Goal: Information Seeking & Learning: Learn about a topic

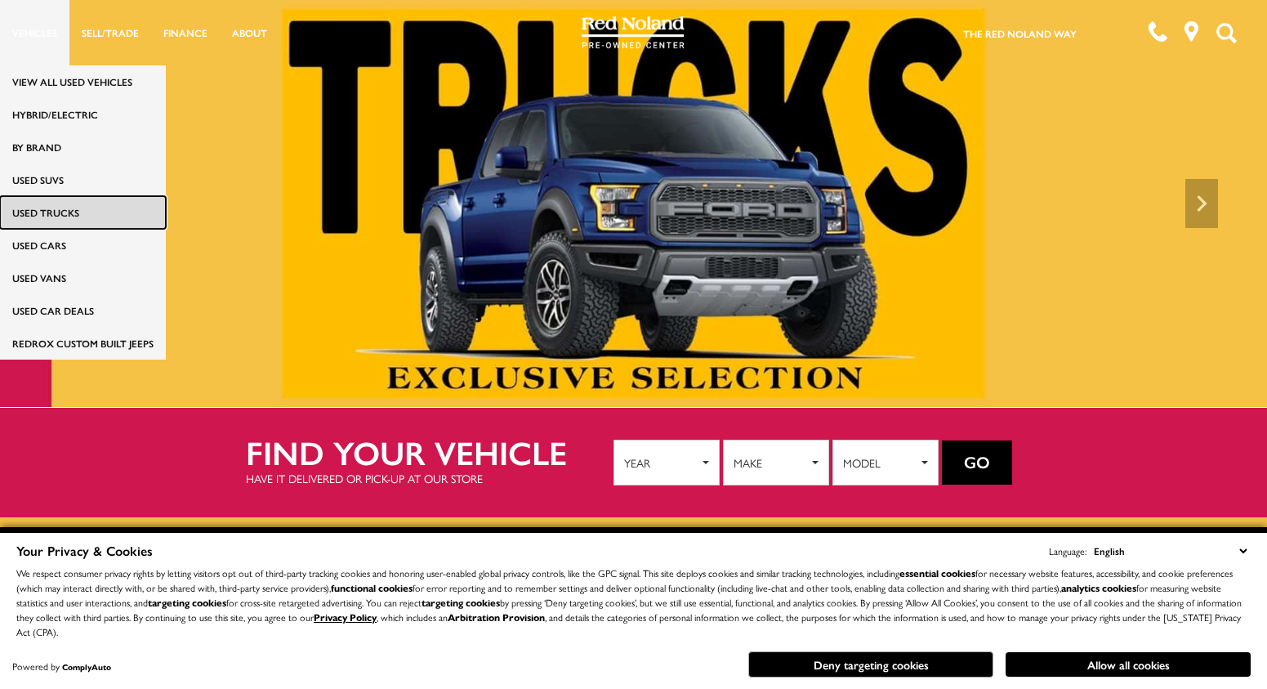
click at [53, 210] on link "Used Trucks" at bounding box center [83, 212] width 166 height 33
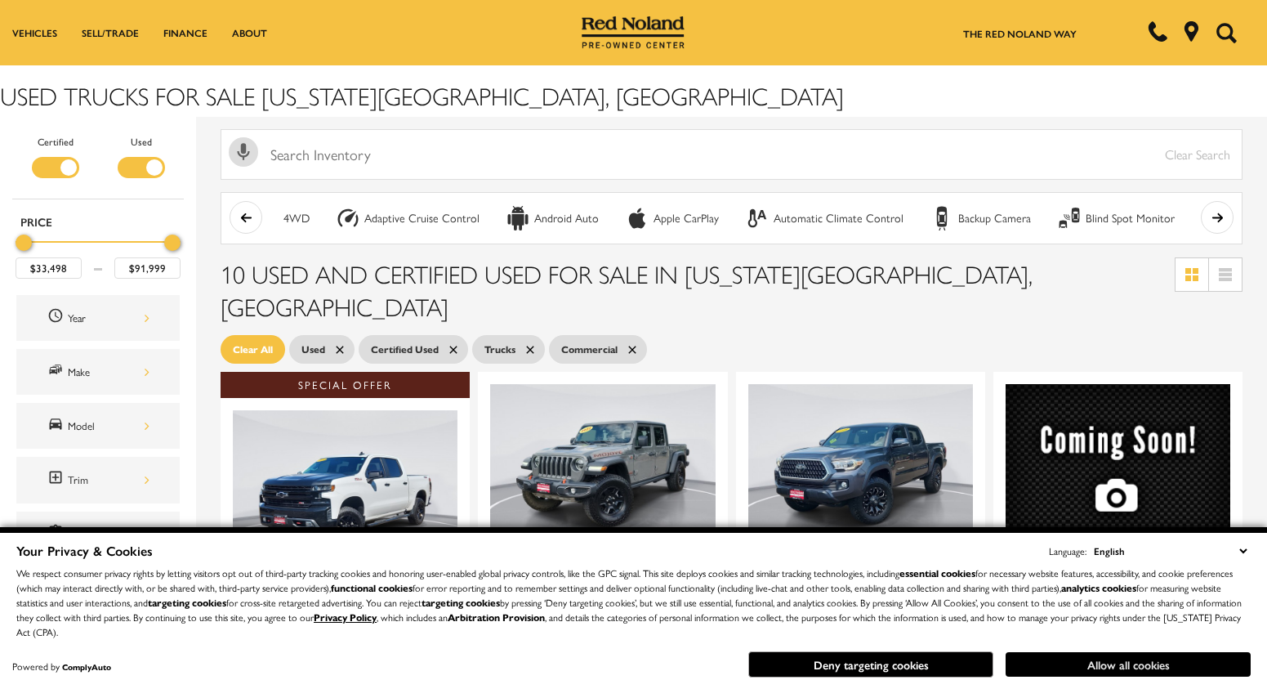
click at [1103, 659] on button "Allow all cookies" at bounding box center [1128, 664] width 245 height 25
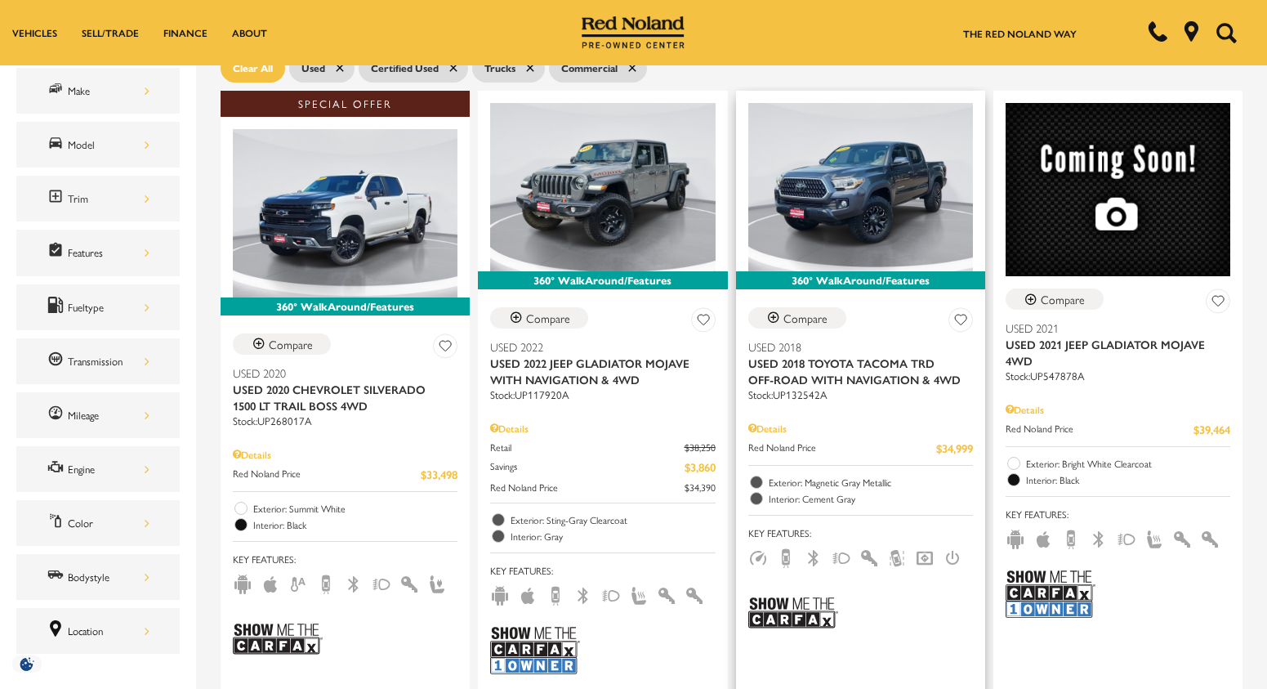
scroll to position [245, 0]
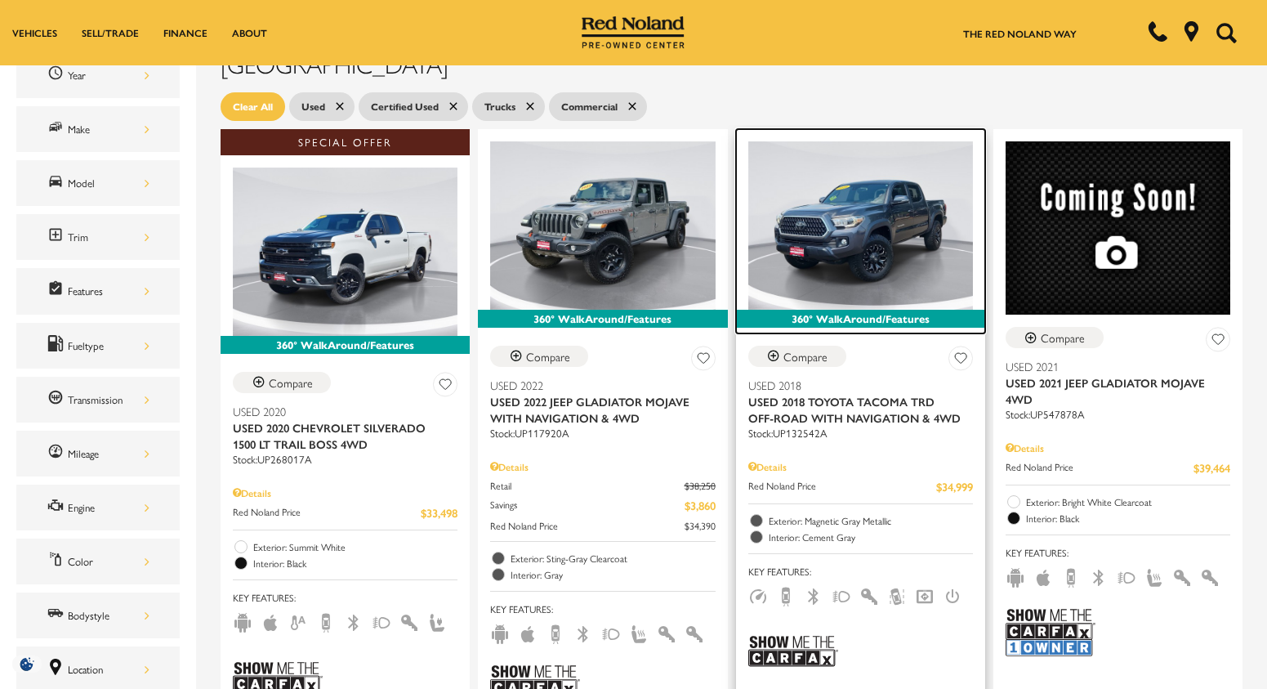
click at [927, 226] on img at bounding box center [860, 225] width 225 height 168
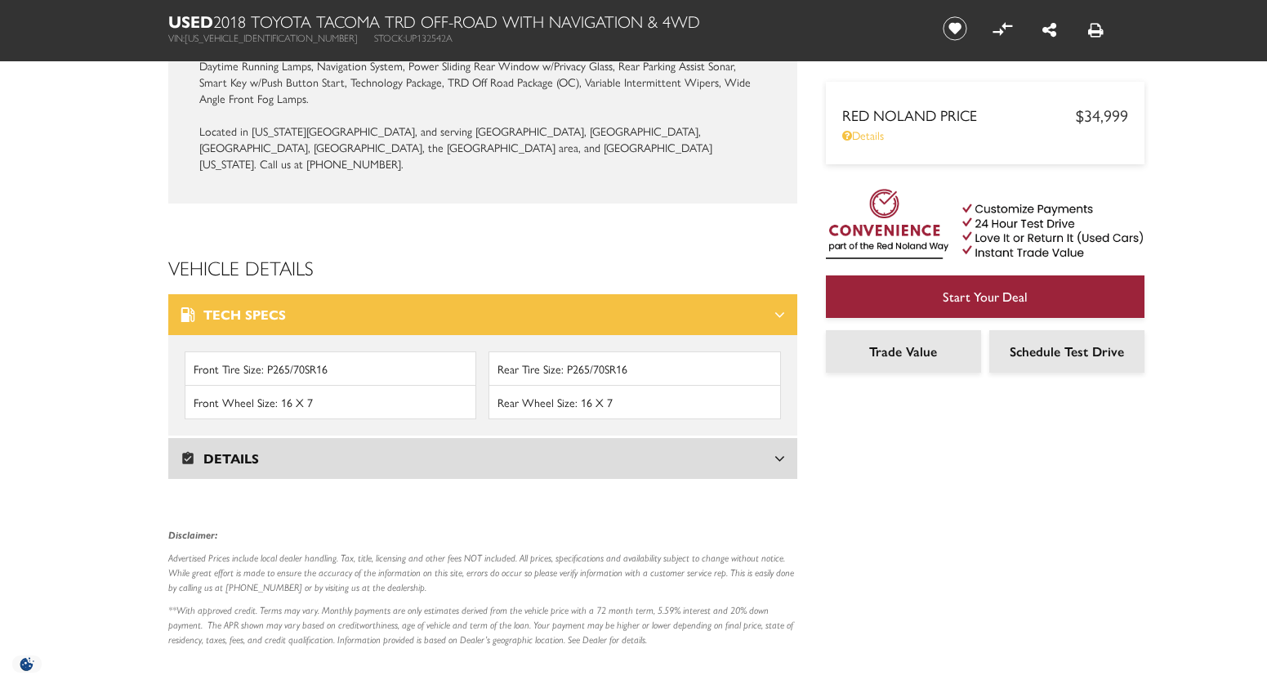
scroll to position [1879, 0]
click at [784, 449] on icon at bounding box center [780, 457] width 11 height 16
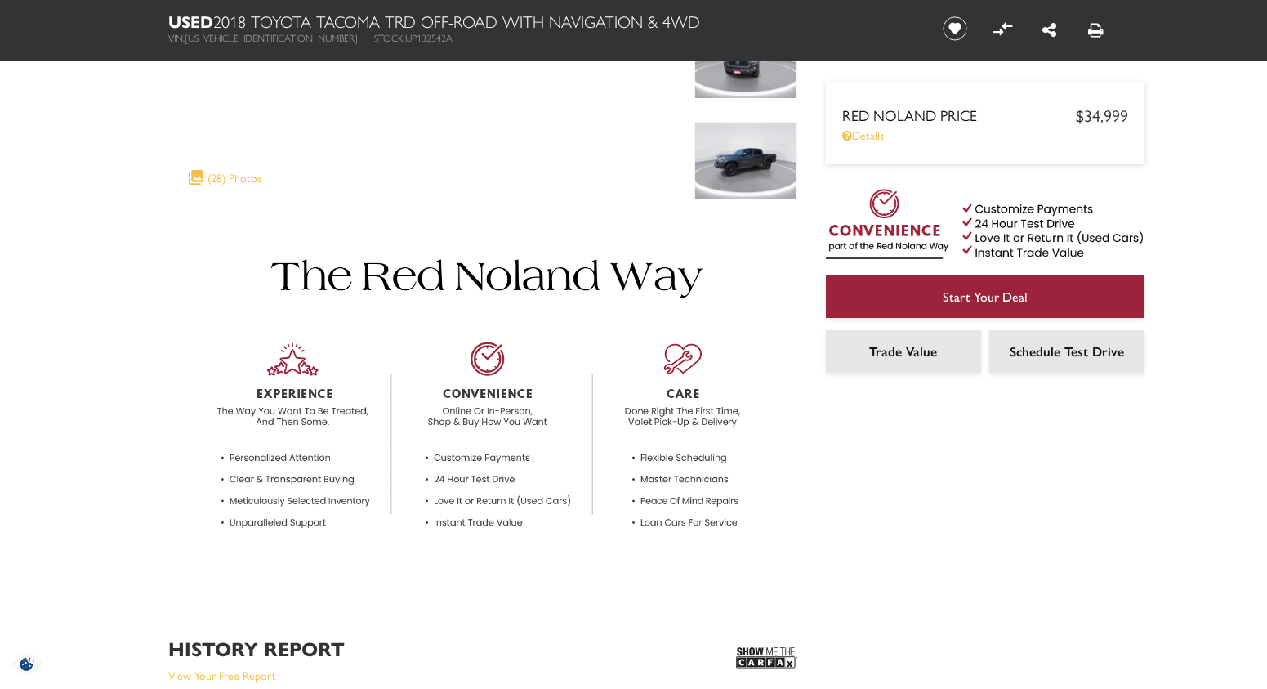
scroll to position [0, 0]
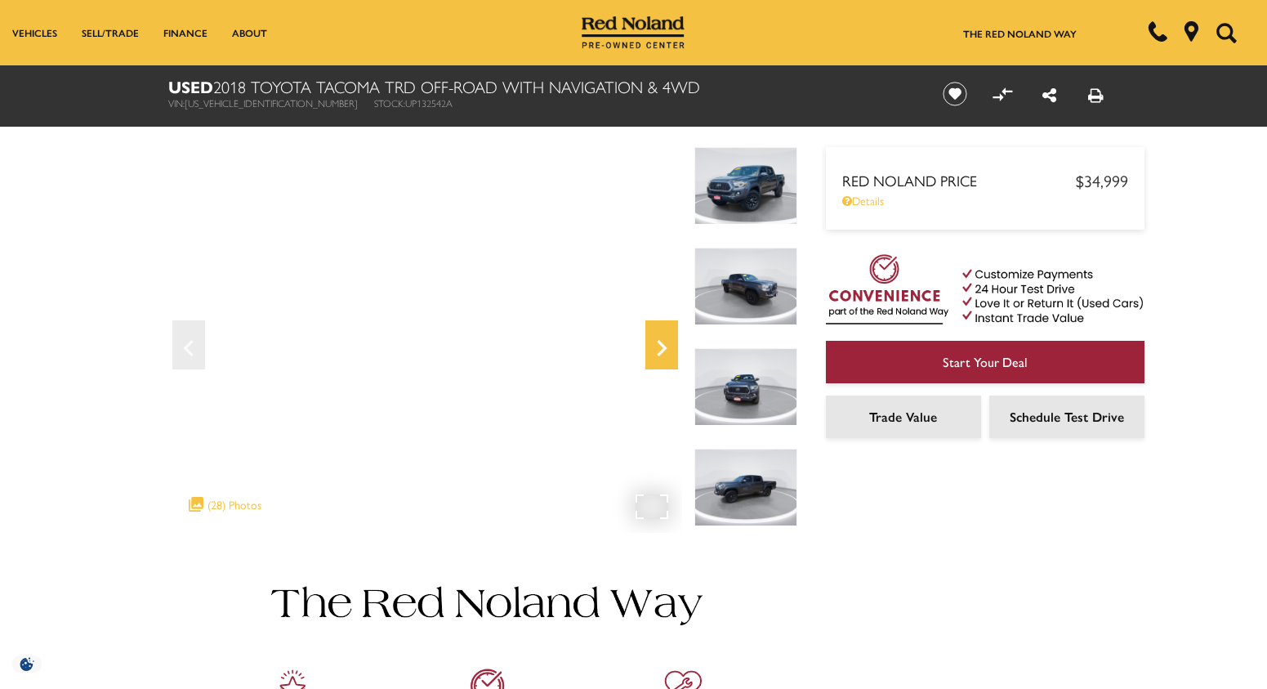
click at [663, 350] on icon "Next" at bounding box center [662, 348] width 10 height 16
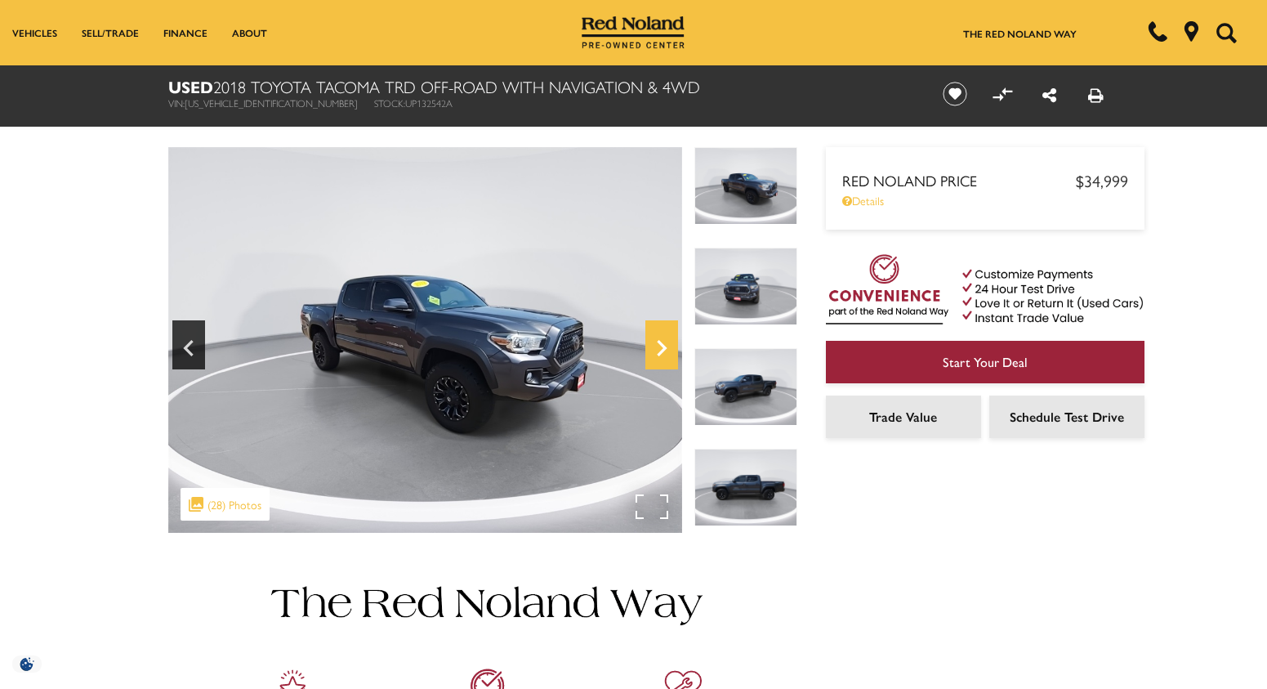
click at [663, 350] on icon "Next" at bounding box center [662, 348] width 10 height 16
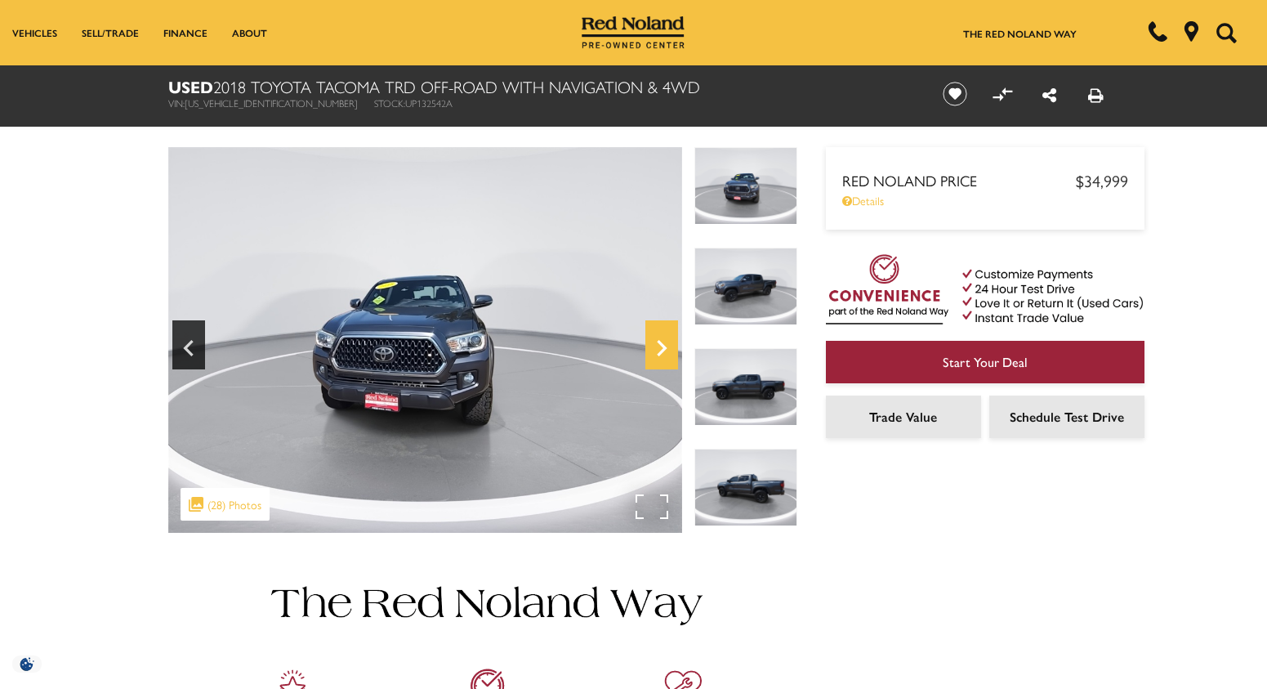
click at [663, 350] on icon "Next" at bounding box center [662, 348] width 10 height 16
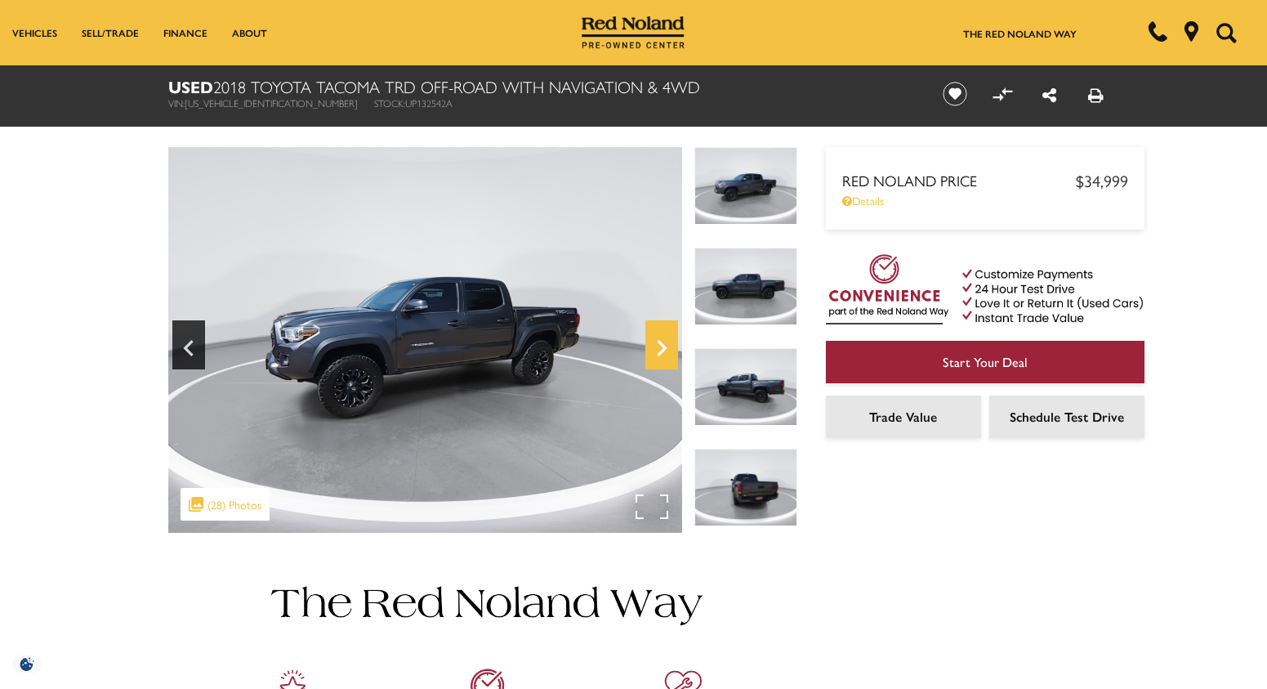
click at [663, 350] on icon "Next" at bounding box center [662, 348] width 10 height 16
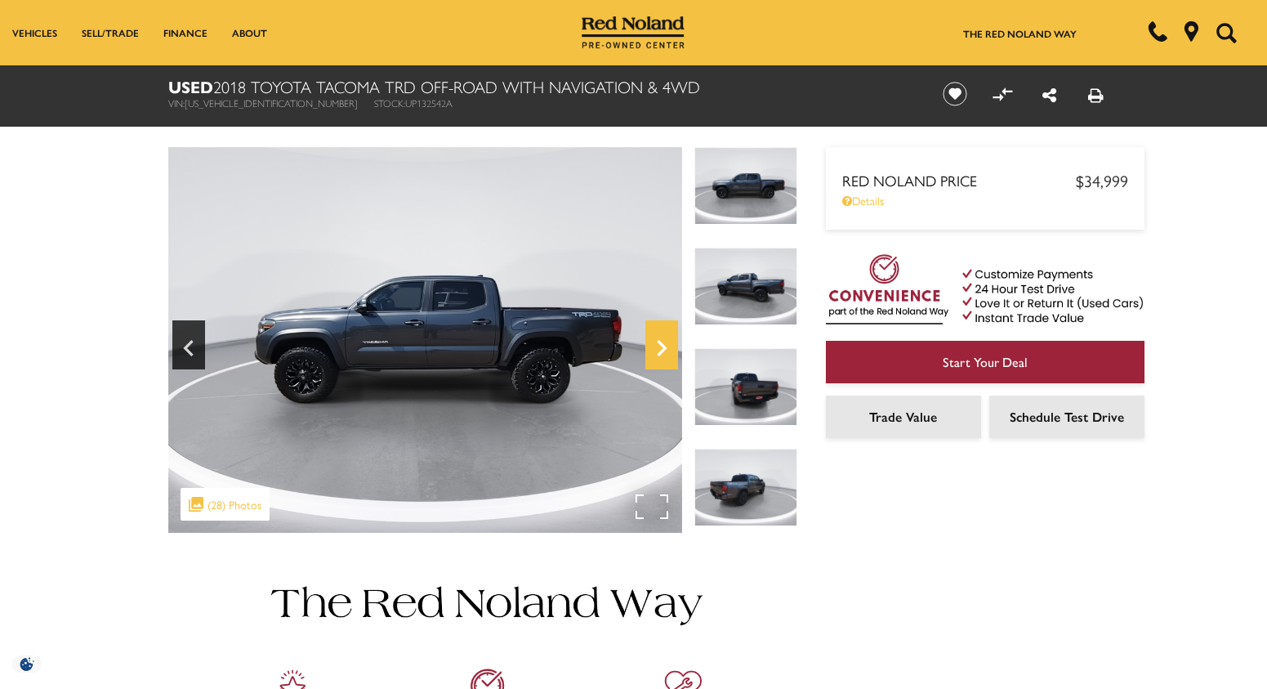
click at [663, 350] on icon "Next" at bounding box center [662, 348] width 10 height 16
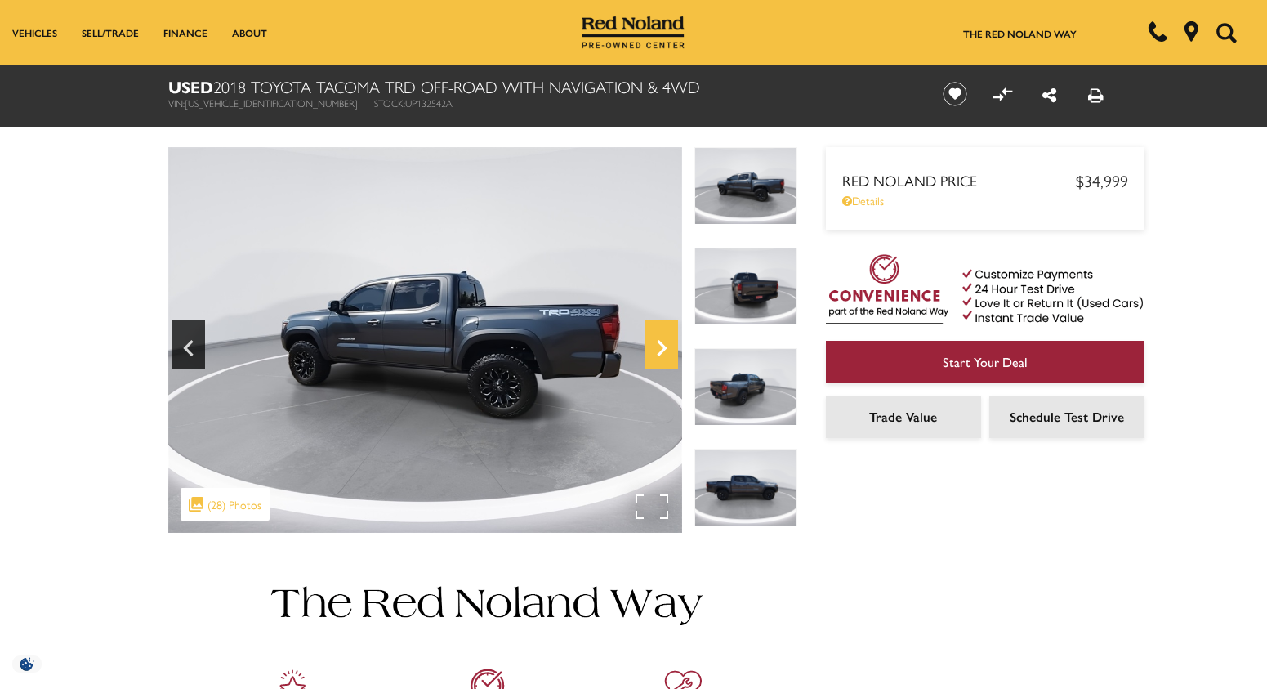
click at [663, 350] on icon "Next" at bounding box center [662, 348] width 10 height 16
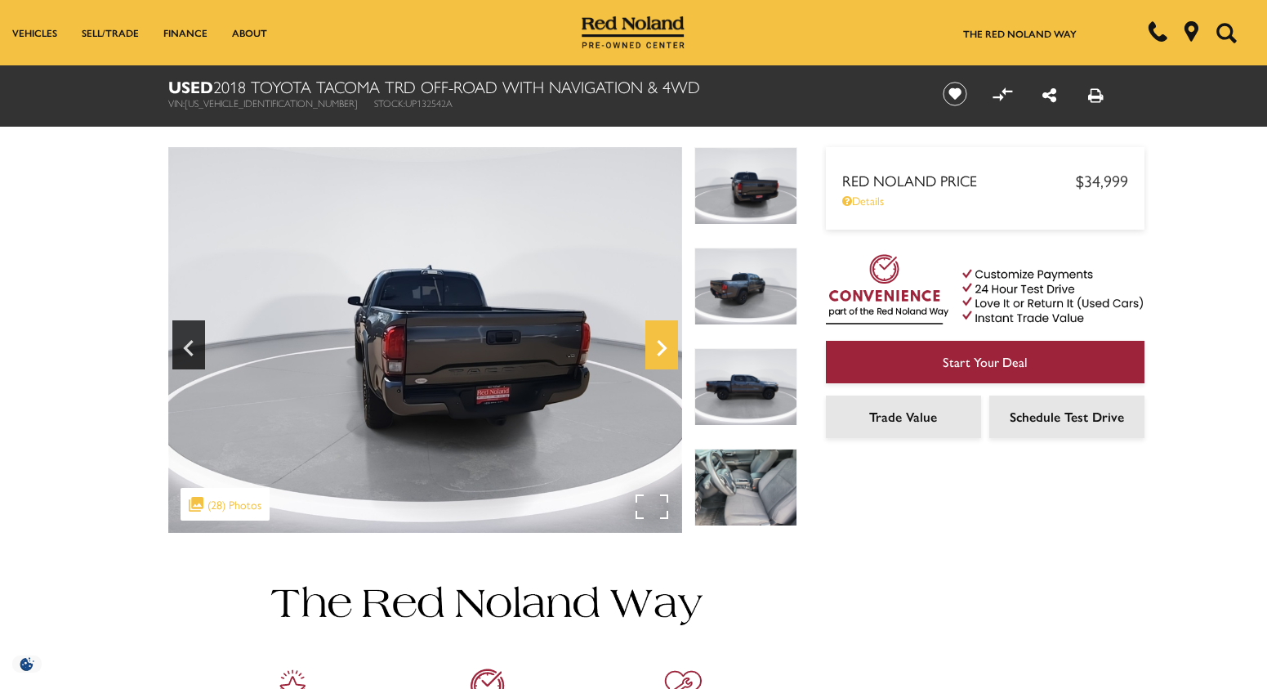
click at [663, 350] on icon "Next" at bounding box center [662, 348] width 10 height 16
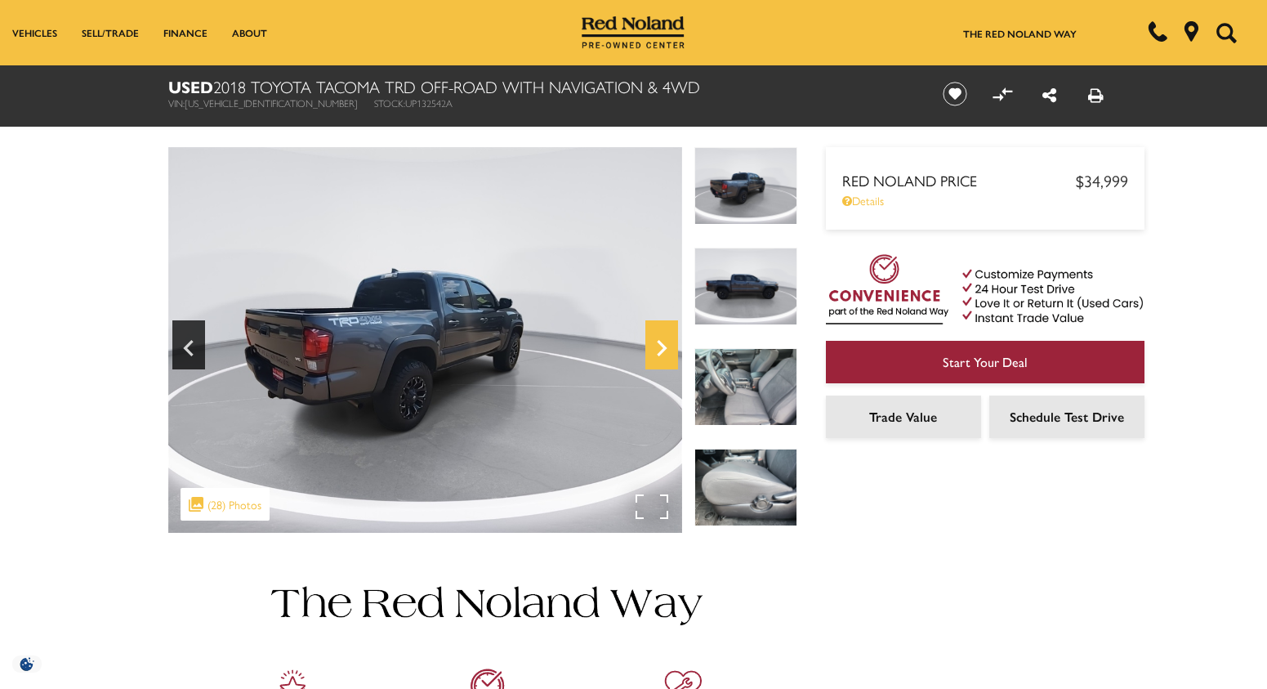
click at [663, 350] on icon "Next" at bounding box center [662, 348] width 10 height 16
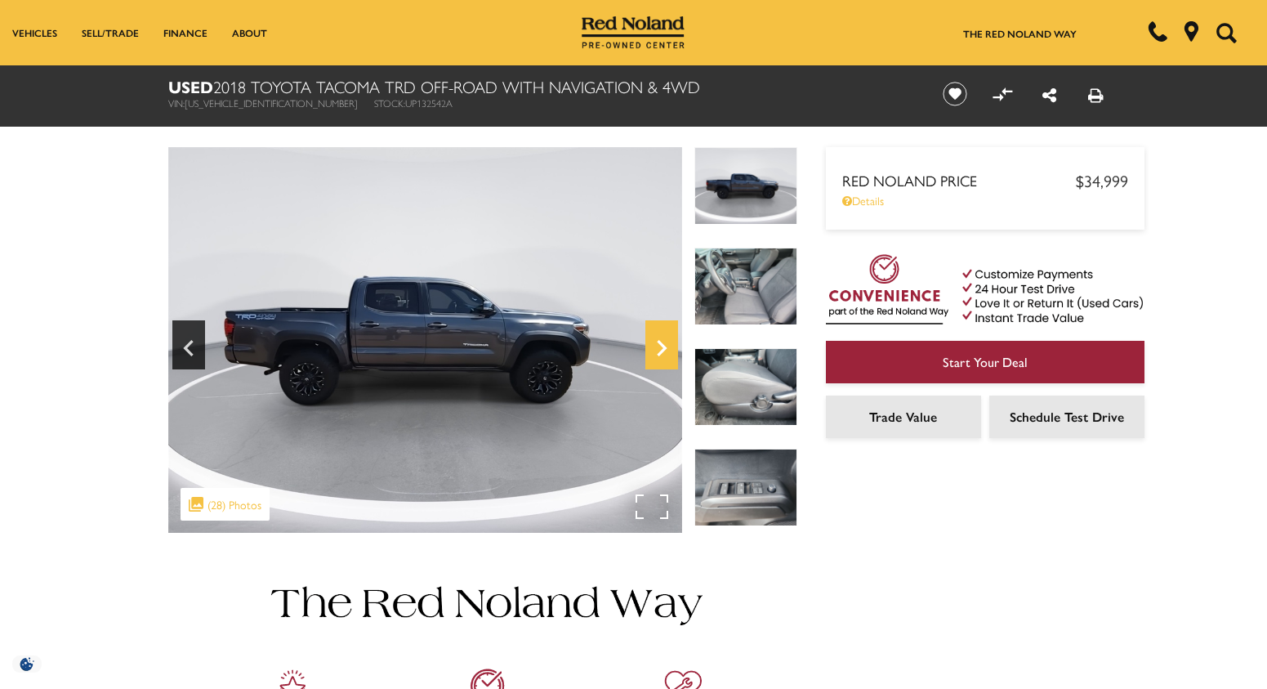
click at [663, 350] on icon "Next" at bounding box center [662, 348] width 10 height 16
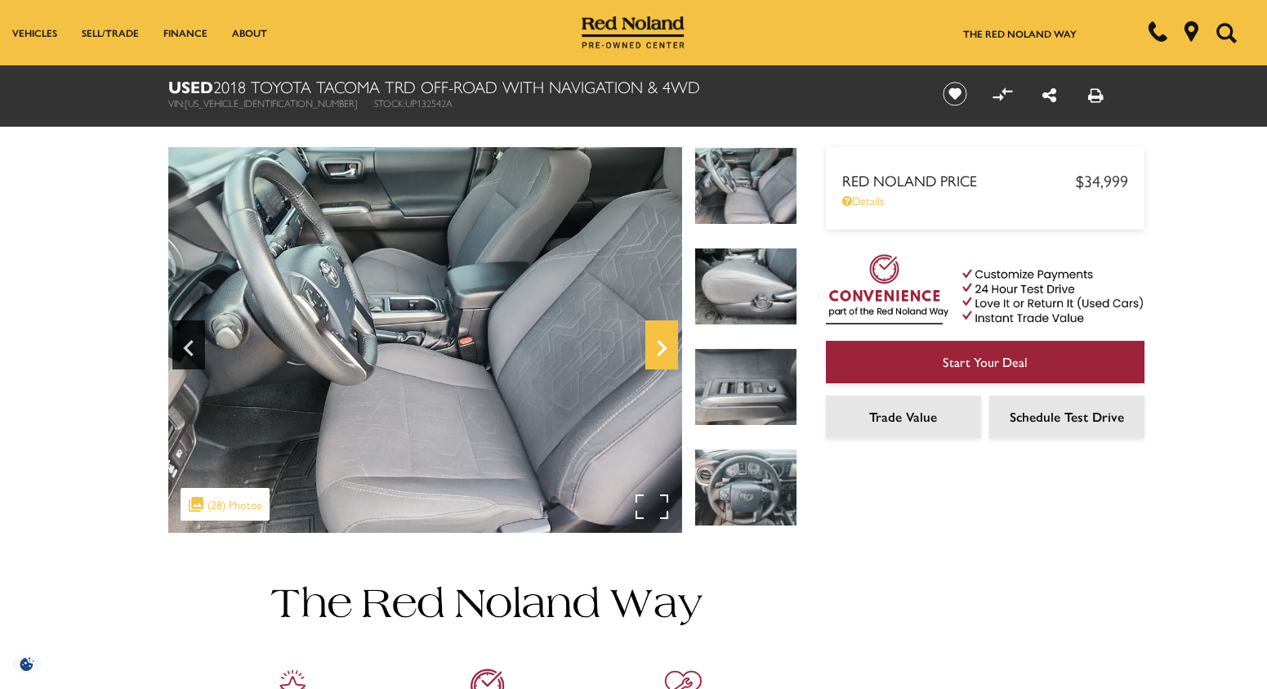
click at [663, 350] on icon "Next" at bounding box center [662, 348] width 10 height 16
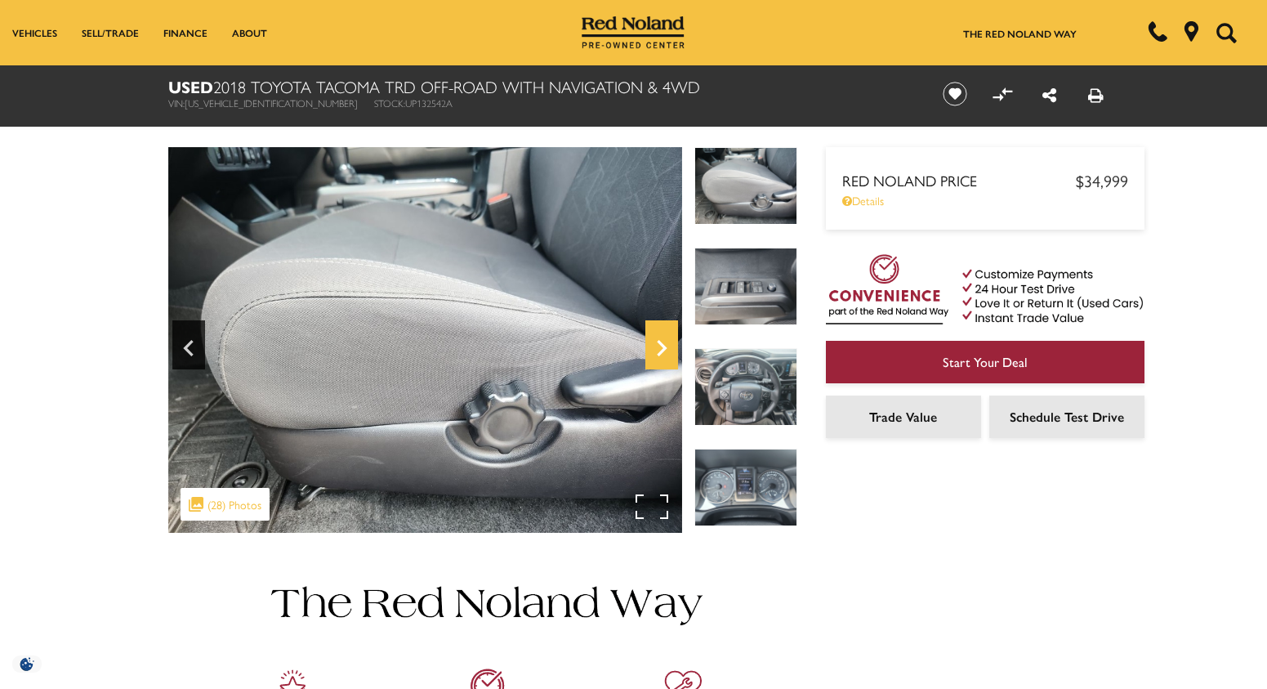
click at [663, 350] on icon "Next" at bounding box center [662, 348] width 10 height 16
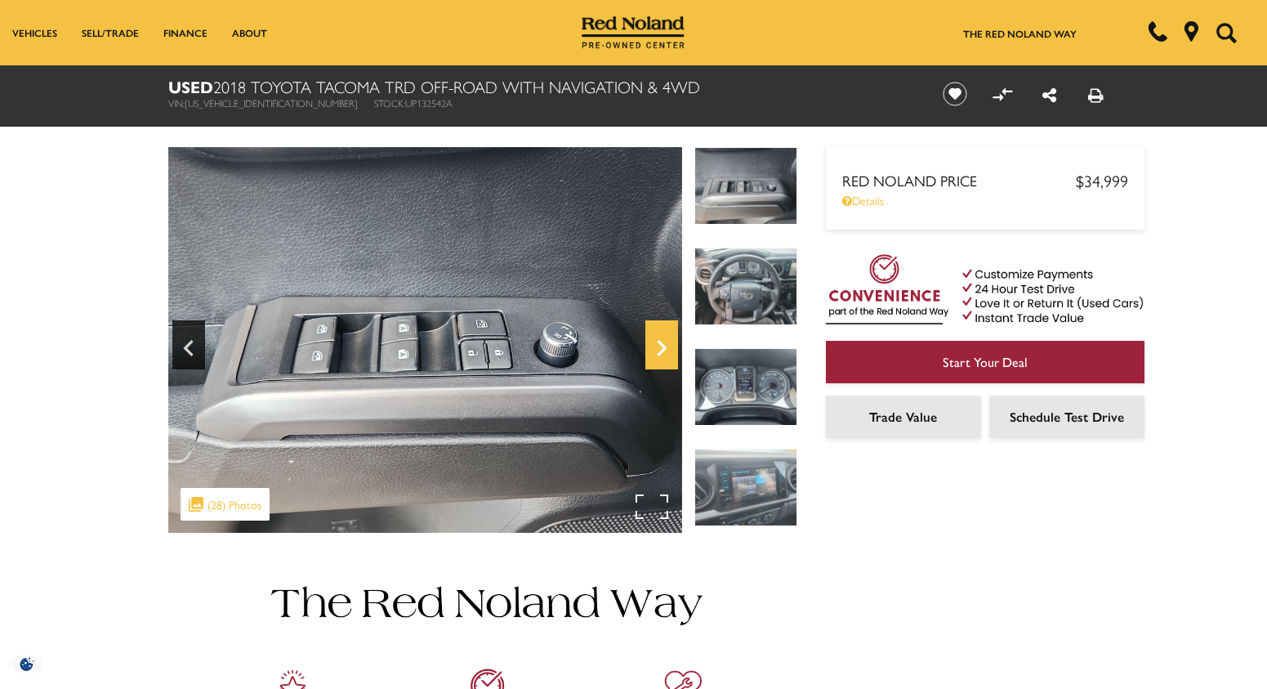
click at [663, 350] on icon "Next" at bounding box center [662, 348] width 10 height 16
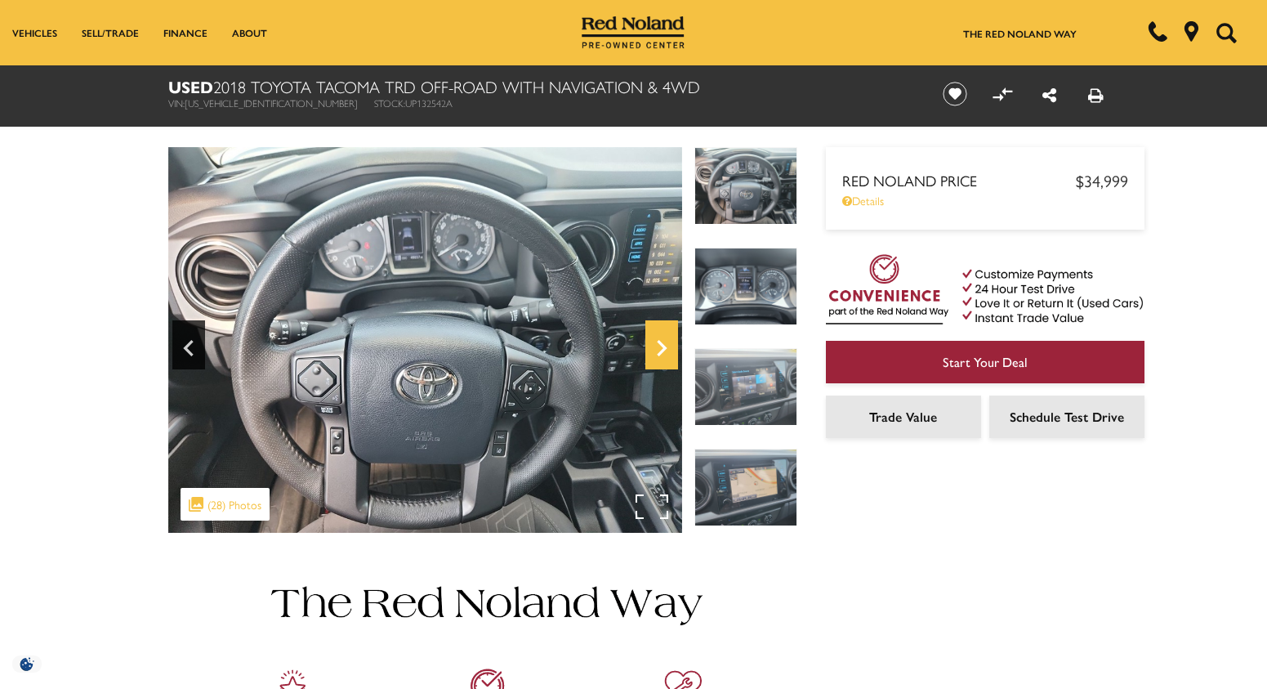
click at [663, 350] on icon "Next" at bounding box center [662, 348] width 10 height 16
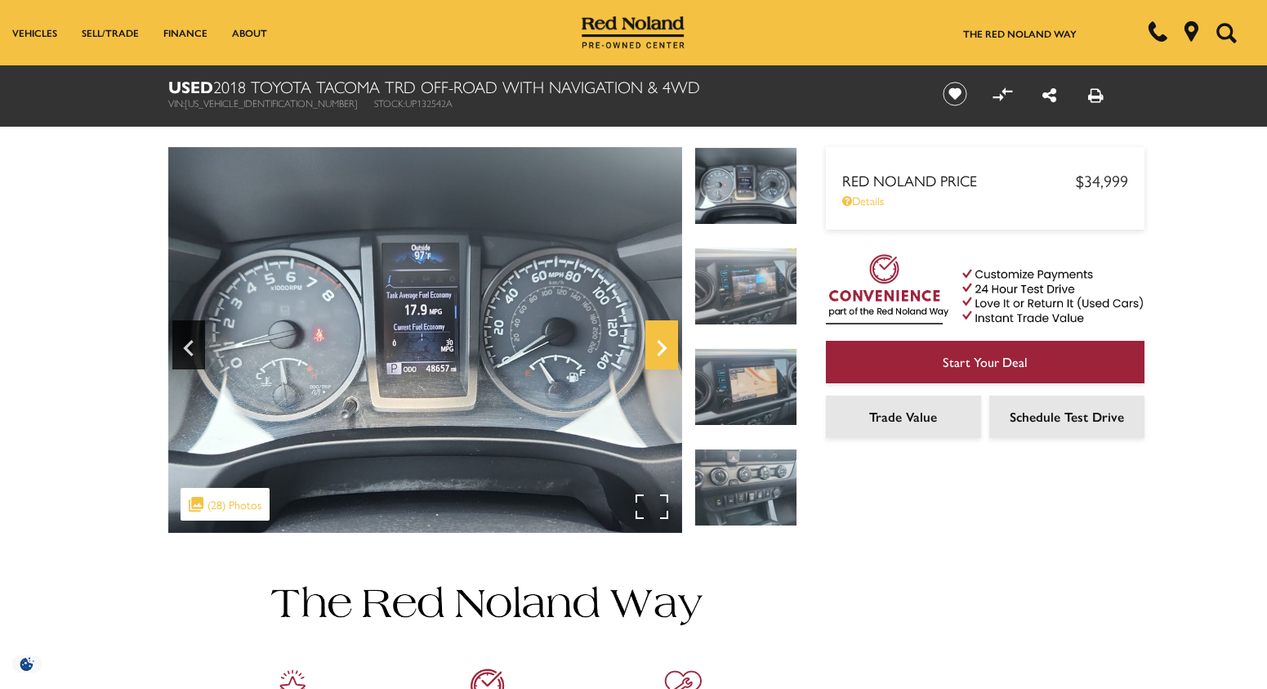
click at [663, 350] on icon "Next" at bounding box center [662, 348] width 10 height 16
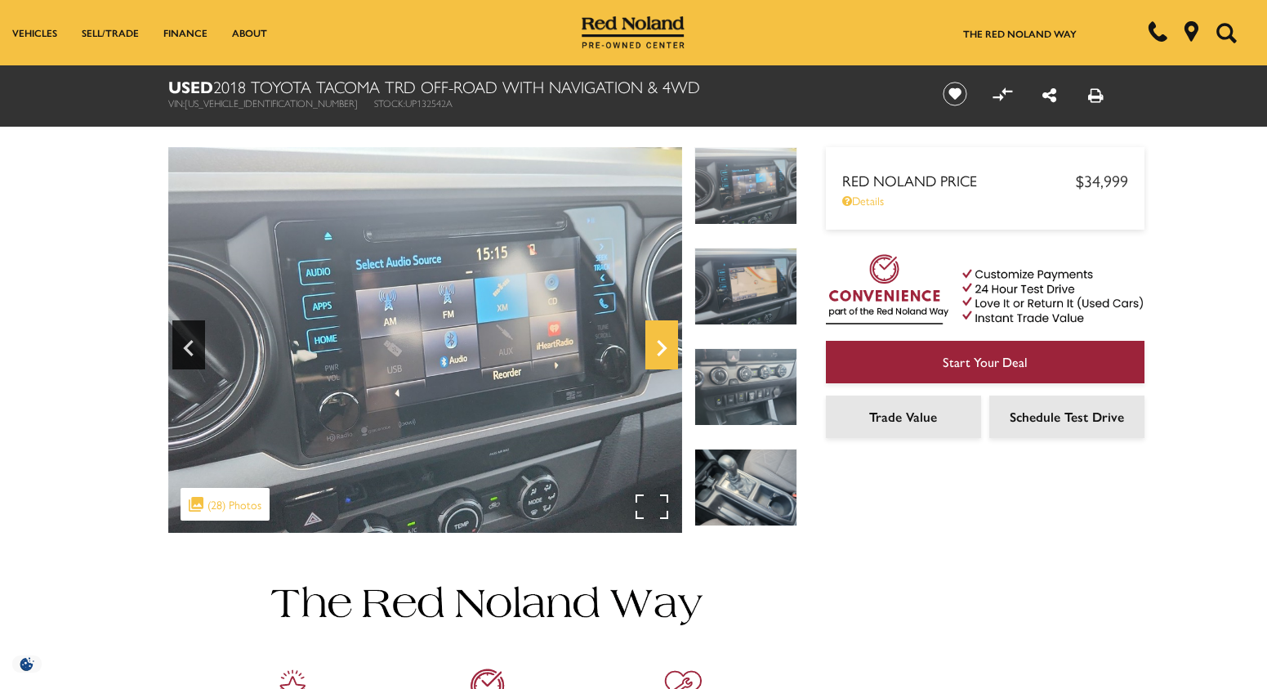
click at [663, 350] on icon "Next" at bounding box center [662, 348] width 10 height 16
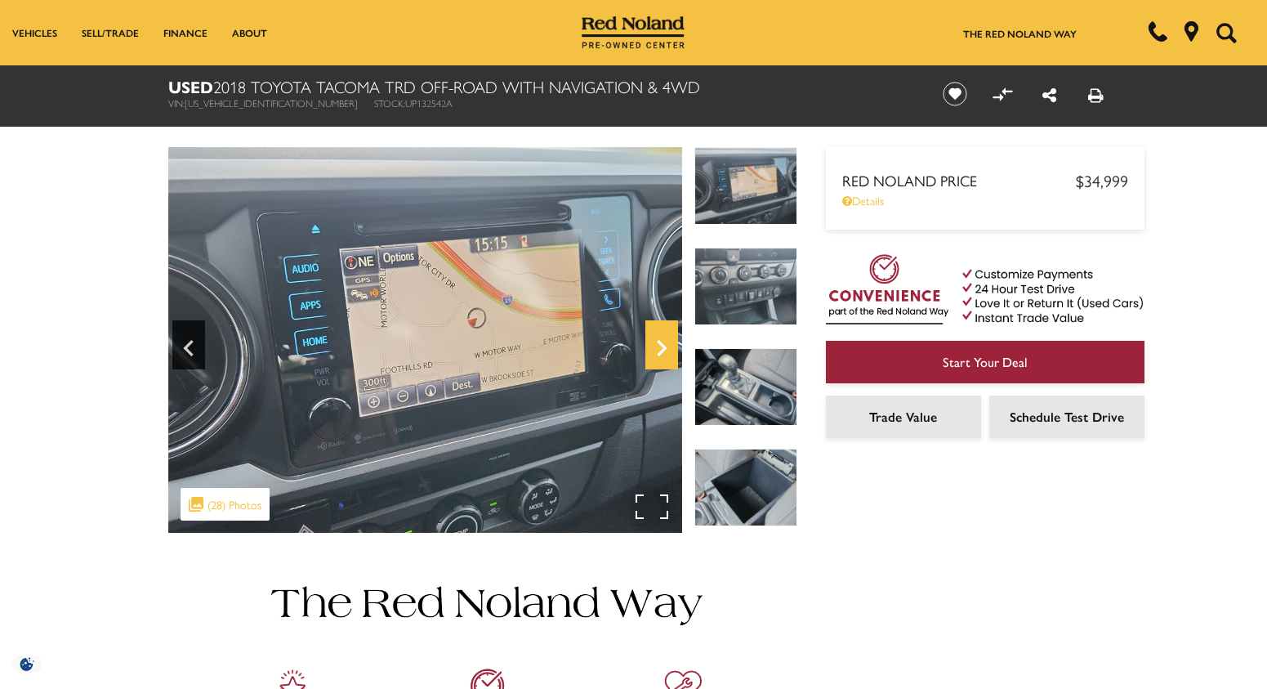
click at [663, 350] on icon "Next" at bounding box center [662, 348] width 10 height 16
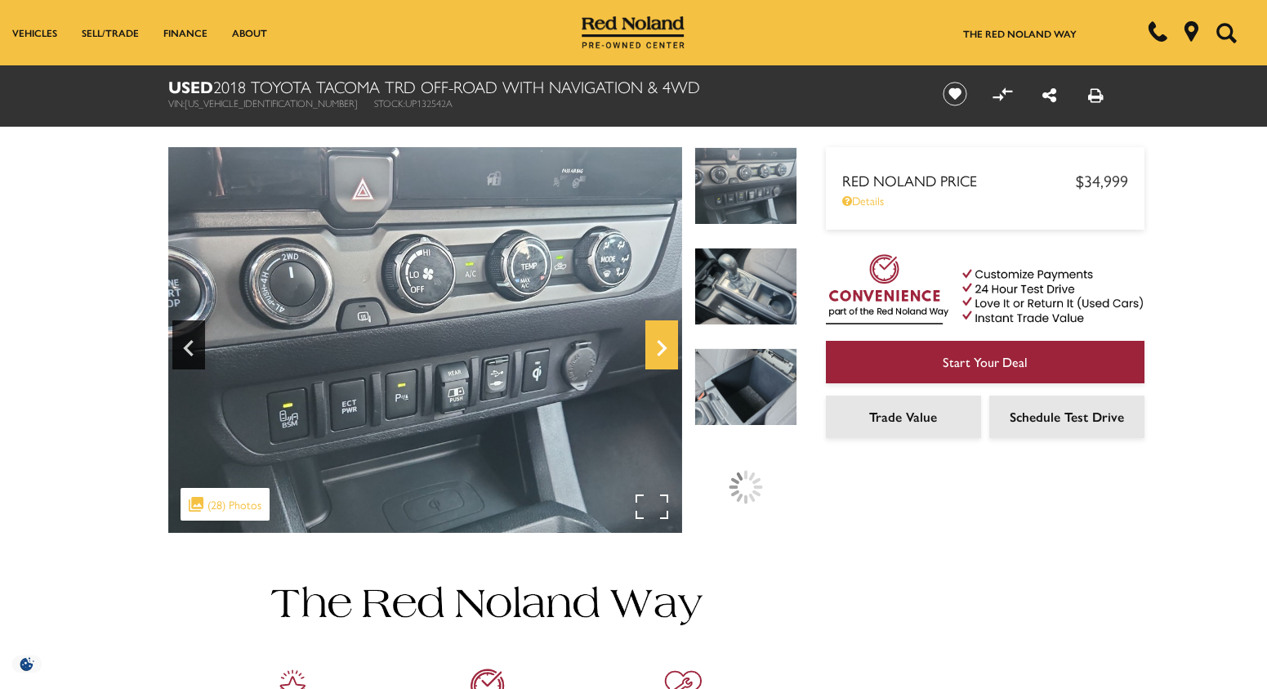
click at [663, 350] on icon "Next" at bounding box center [662, 348] width 10 height 16
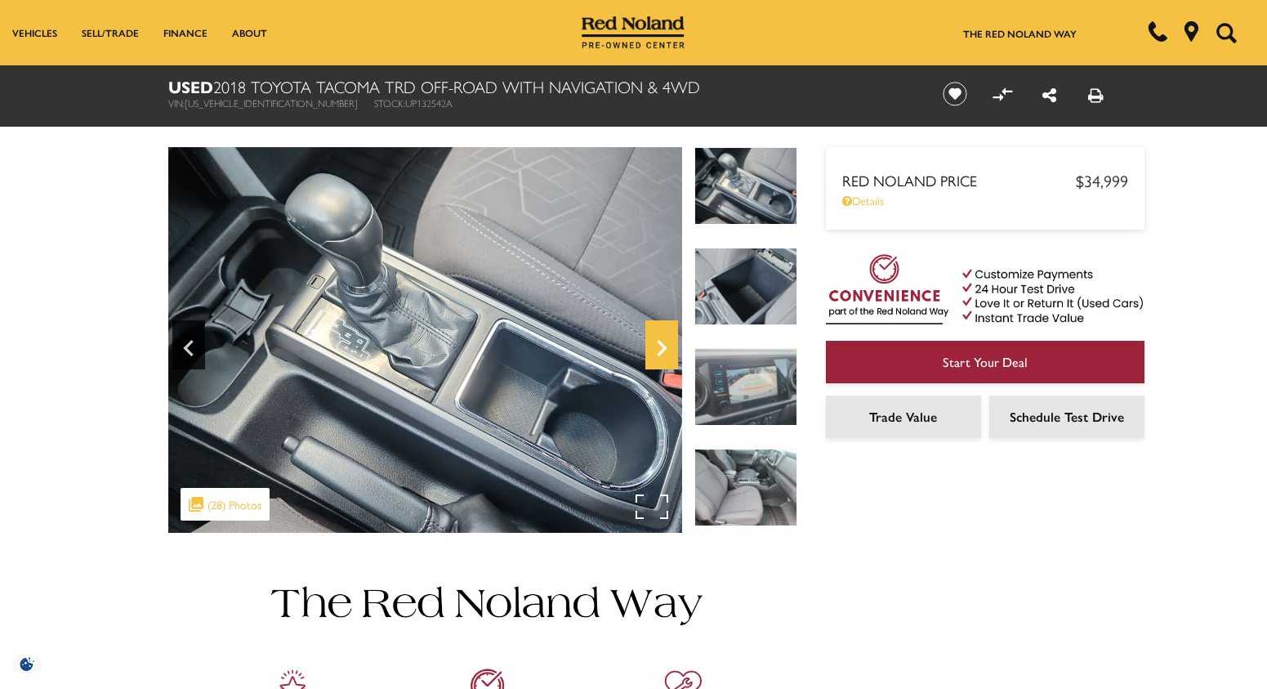
click at [663, 350] on icon "Next" at bounding box center [662, 348] width 10 height 16
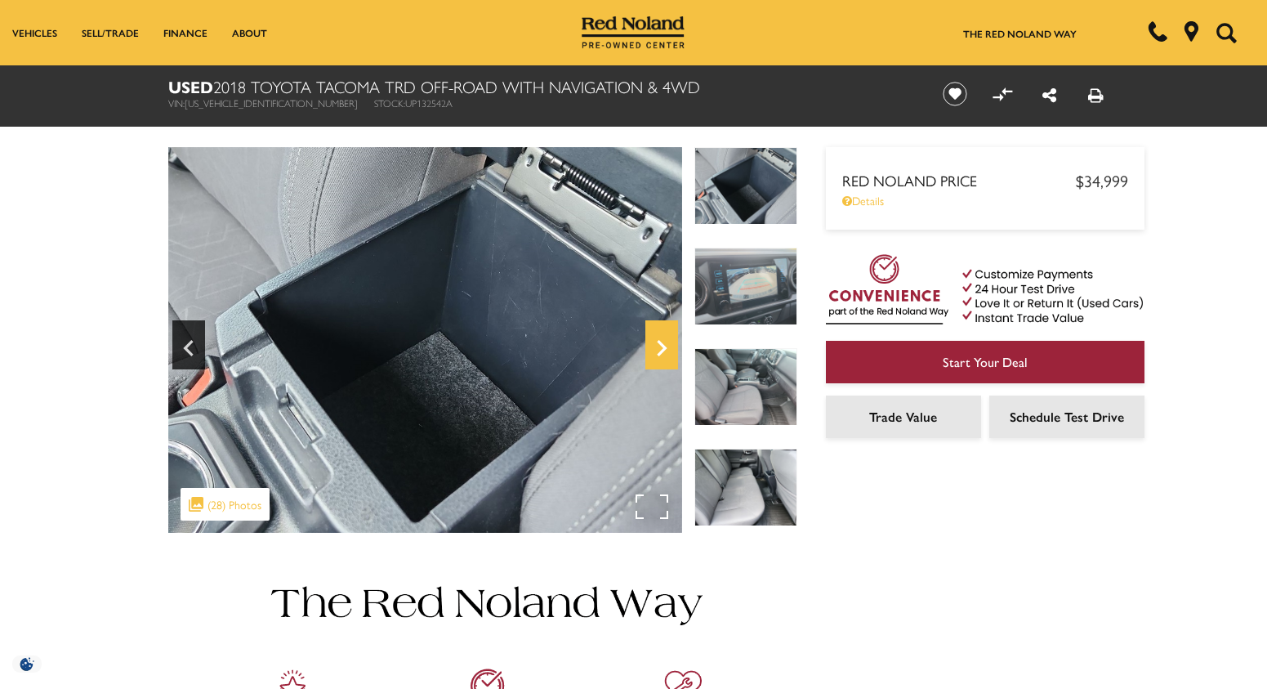
click at [663, 350] on icon "Next" at bounding box center [662, 348] width 10 height 16
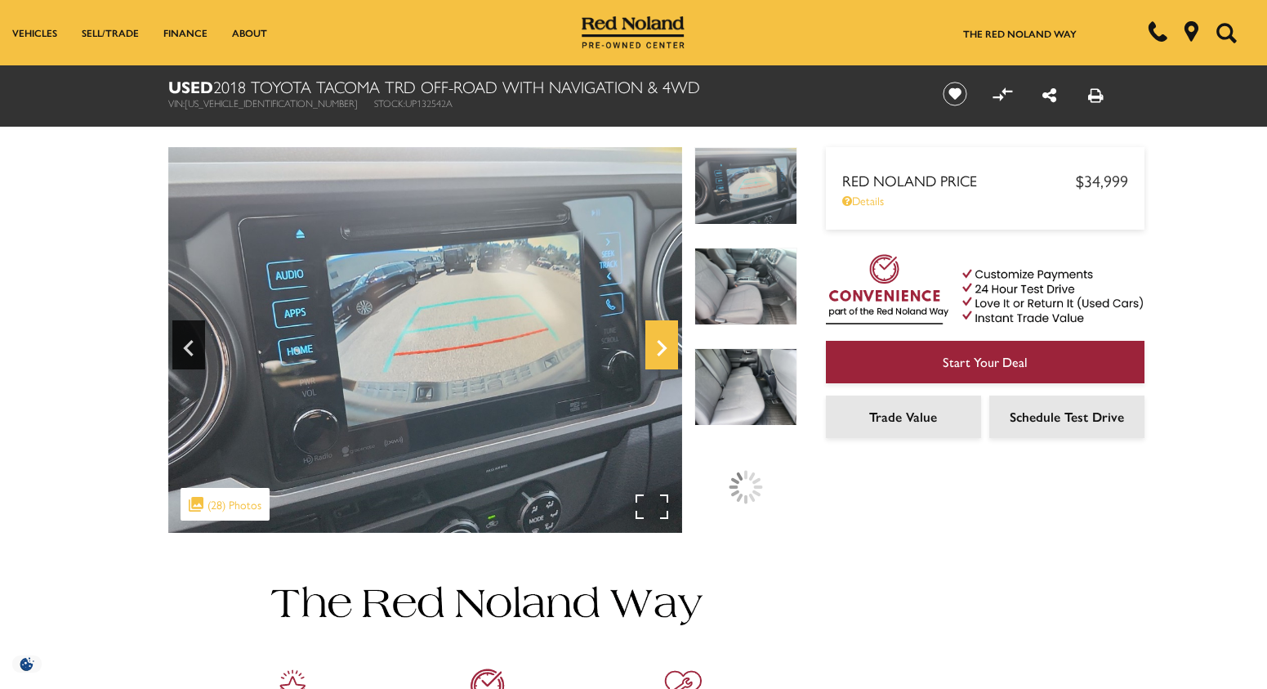
click at [663, 350] on icon "Next" at bounding box center [662, 348] width 10 height 16
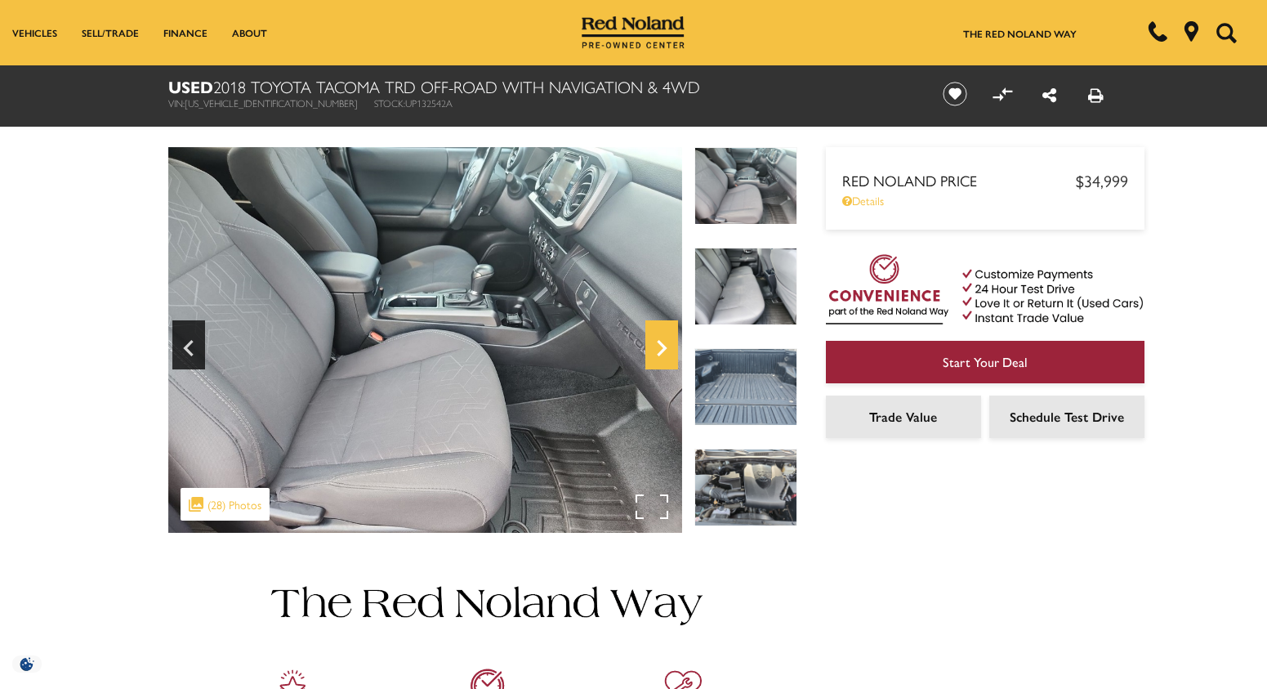
click at [663, 350] on icon "Next" at bounding box center [662, 348] width 10 height 16
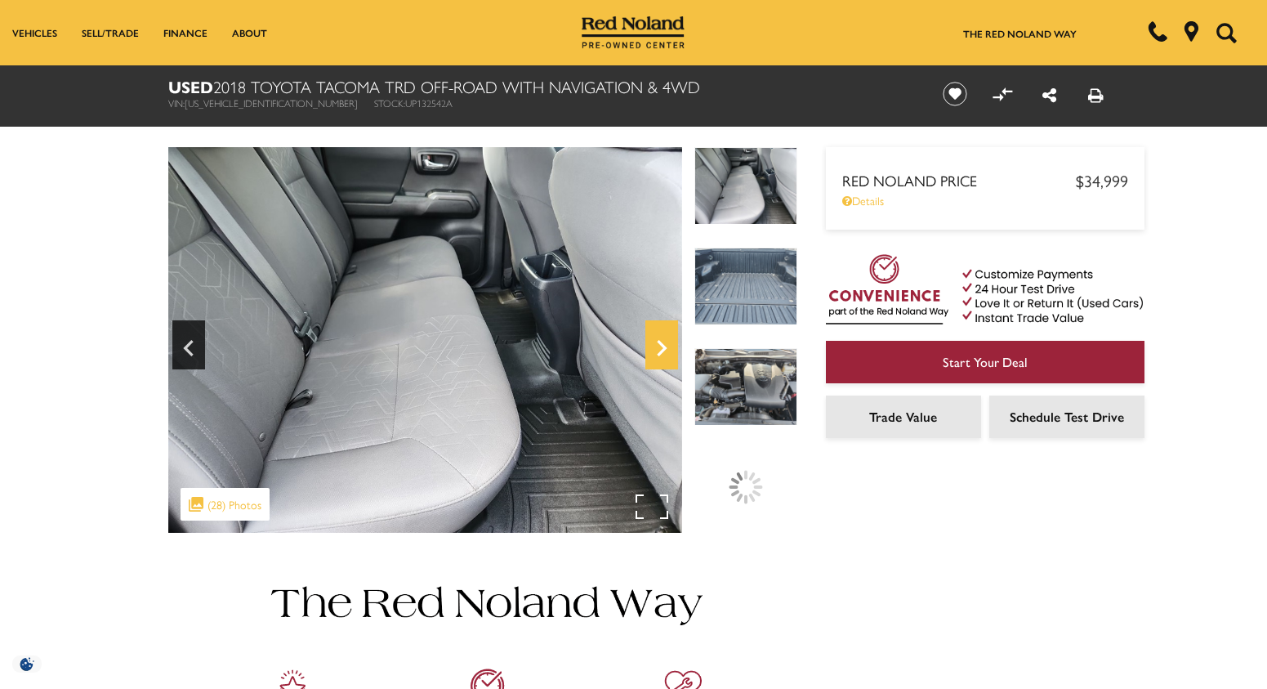
click at [663, 350] on icon "Next" at bounding box center [662, 348] width 10 height 16
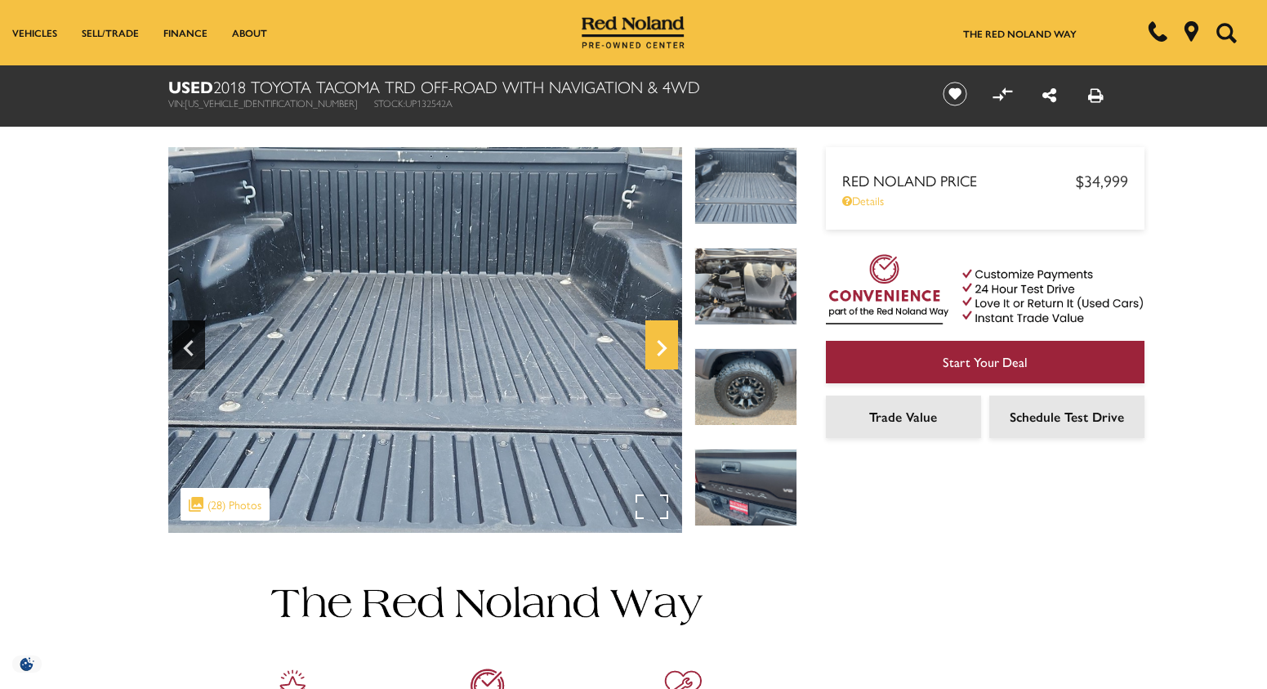
click at [663, 350] on icon "Next" at bounding box center [662, 348] width 10 height 16
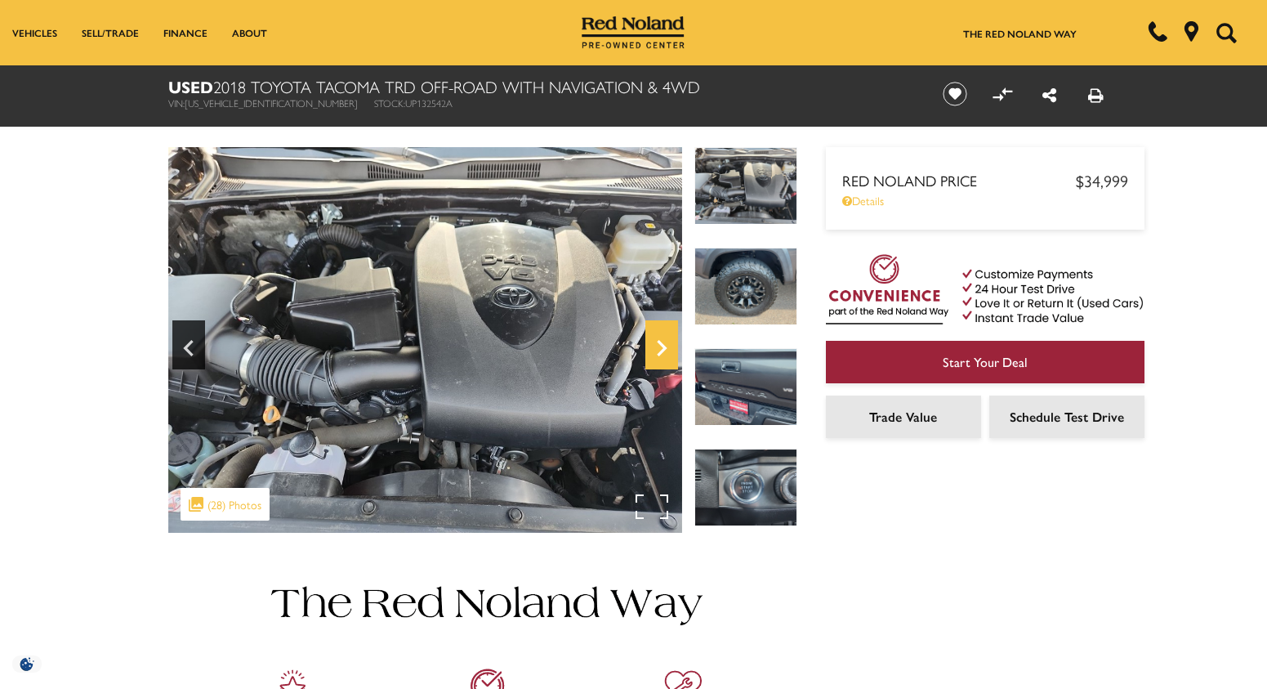
click at [663, 350] on icon "Next" at bounding box center [662, 348] width 10 height 16
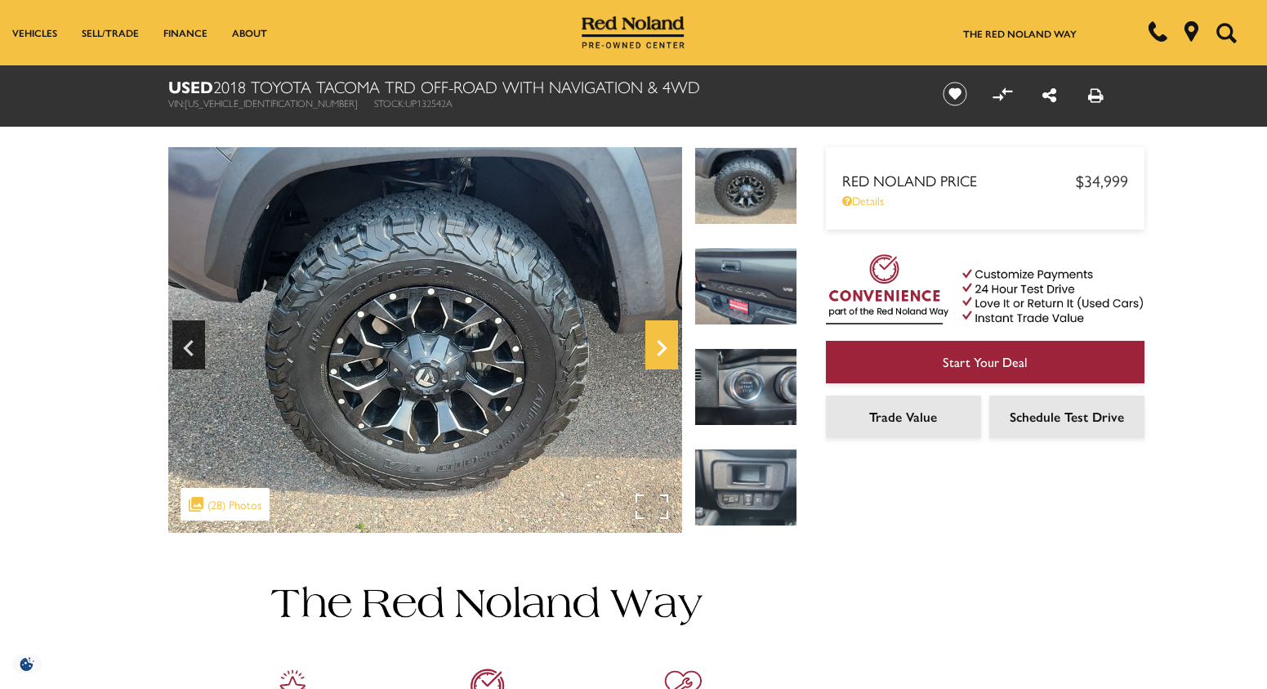
click at [663, 350] on icon "Next" at bounding box center [662, 348] width 10 height 16
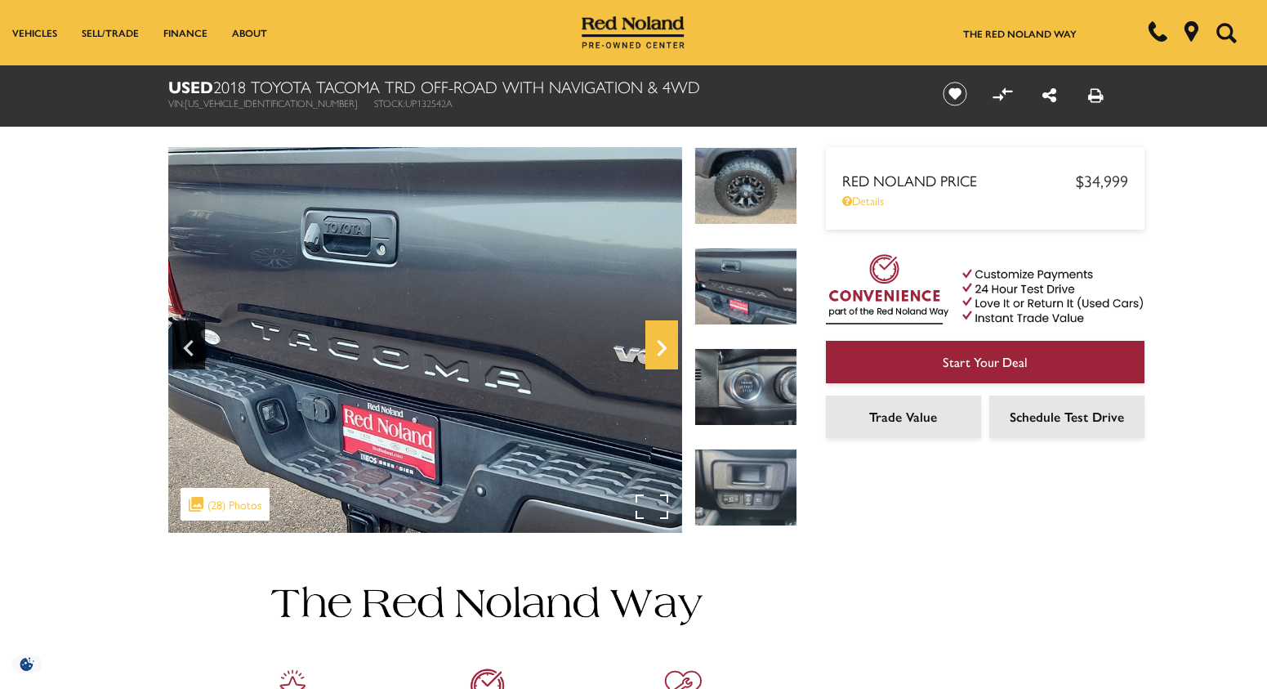
click at [663, 350] on icon "Next" at bounding box center [662, 348] width 10 height 16
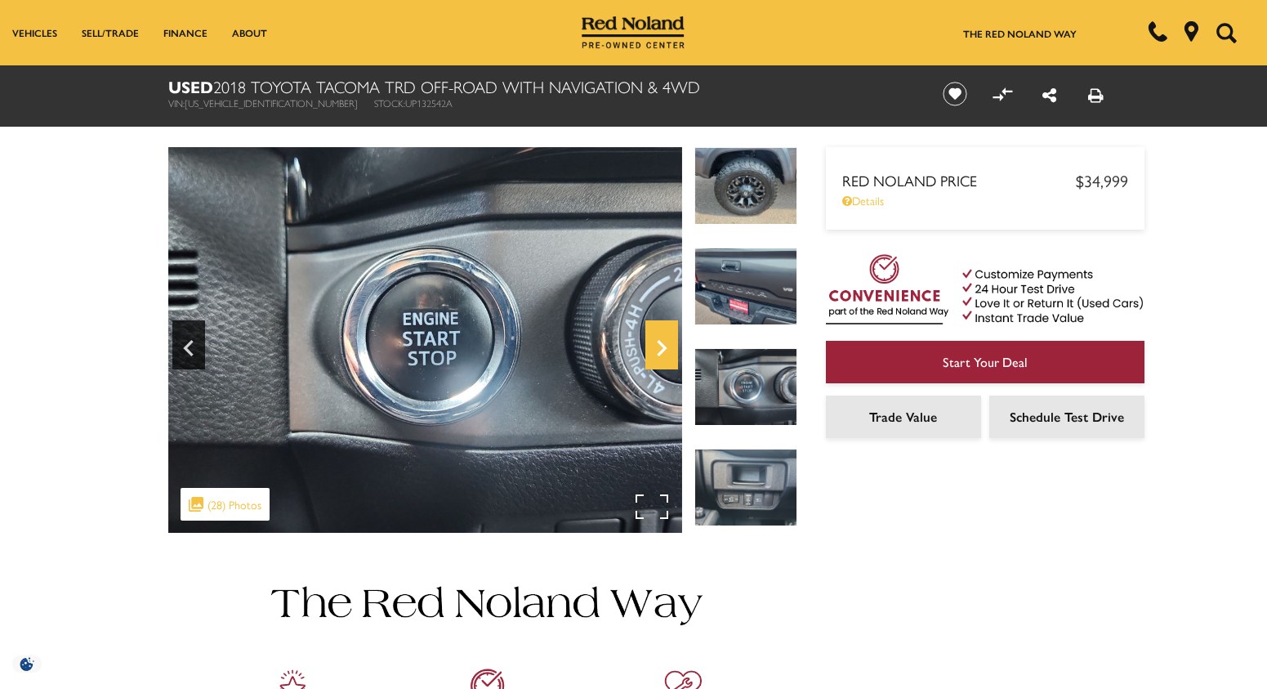
click at [663, 350] on icon "Next" at bounding box center [662, 348] width 10 height 16
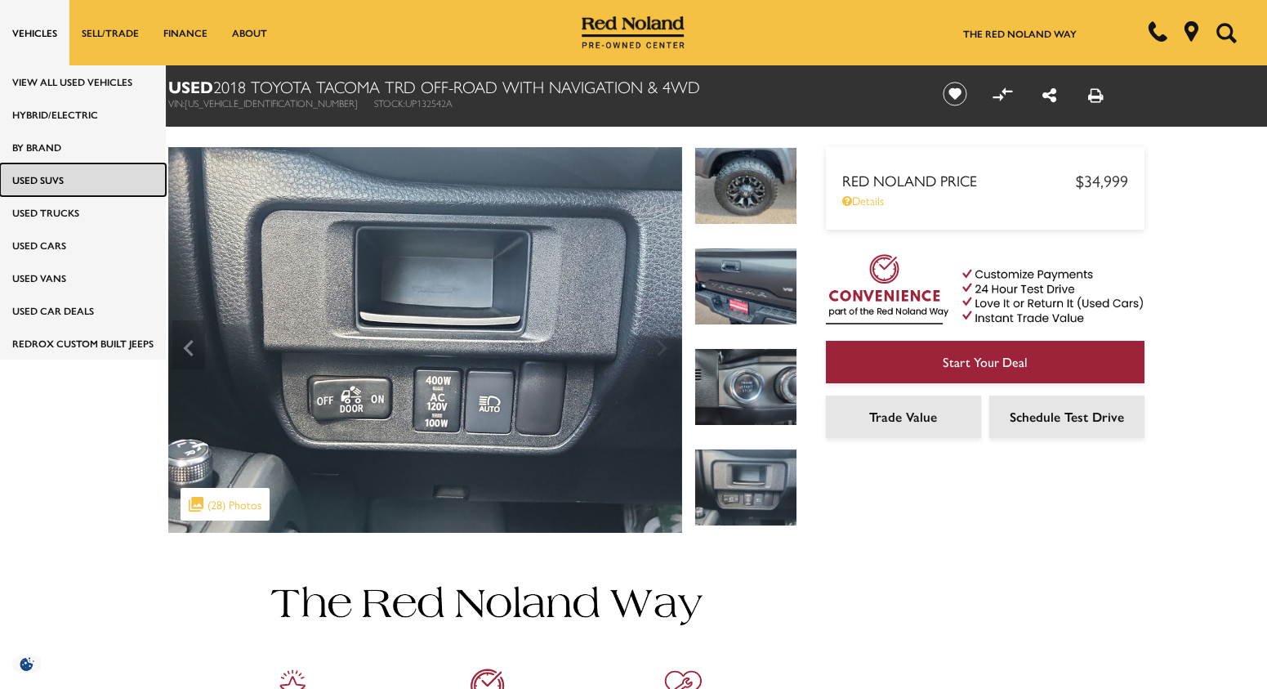
click at [46, 181] on link "Used SUVs" at bounding box center [83, 179] width 166 height 33
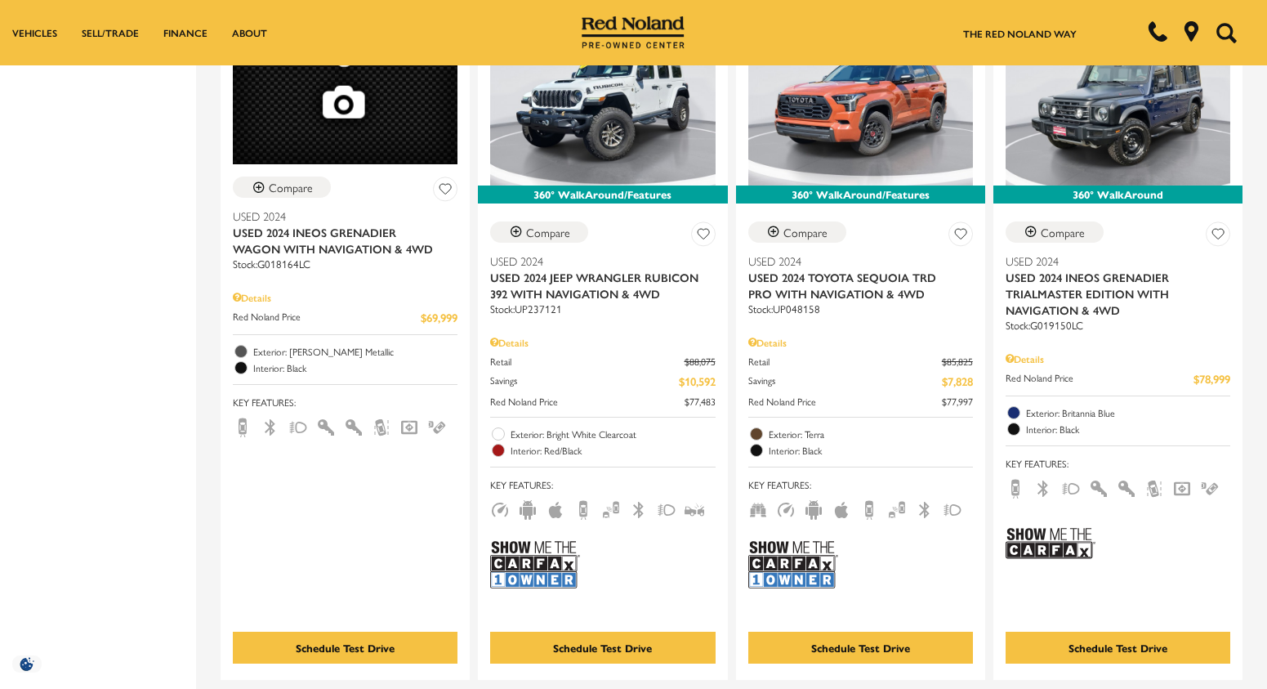
scroll to position [3432, 0]
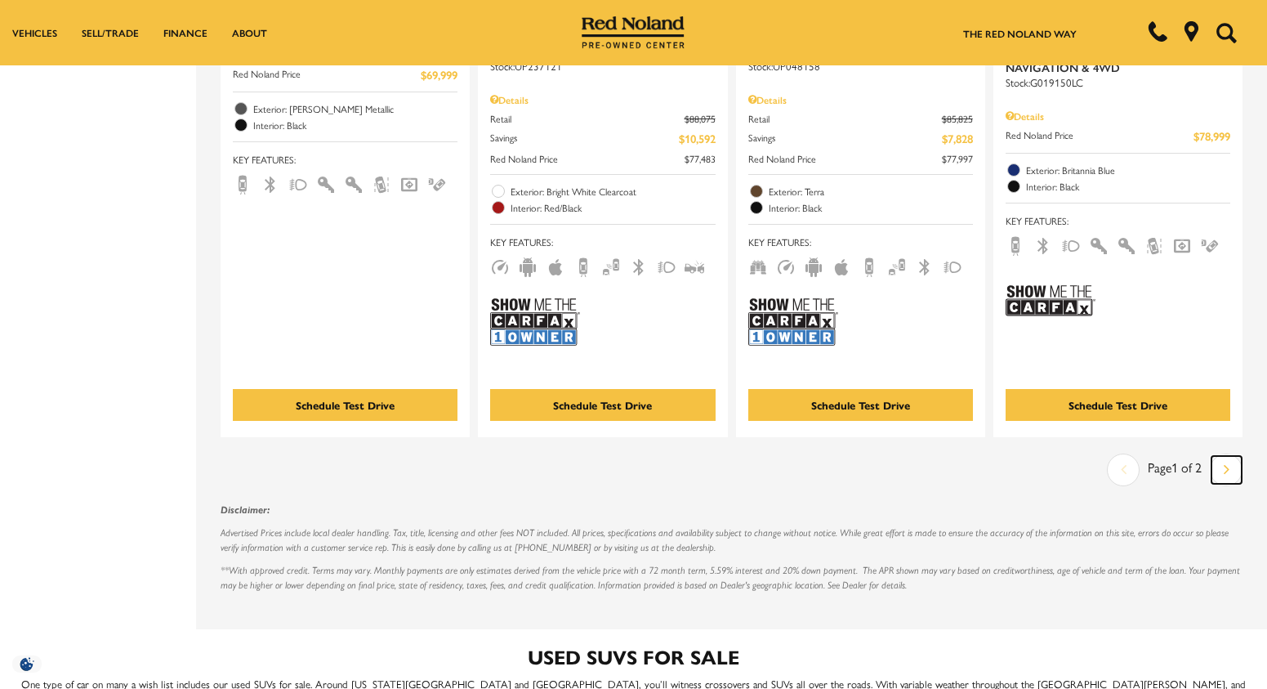
click at [1230, 456] on icon "next page" at bounding box center [1227, 469] width 6 height 26
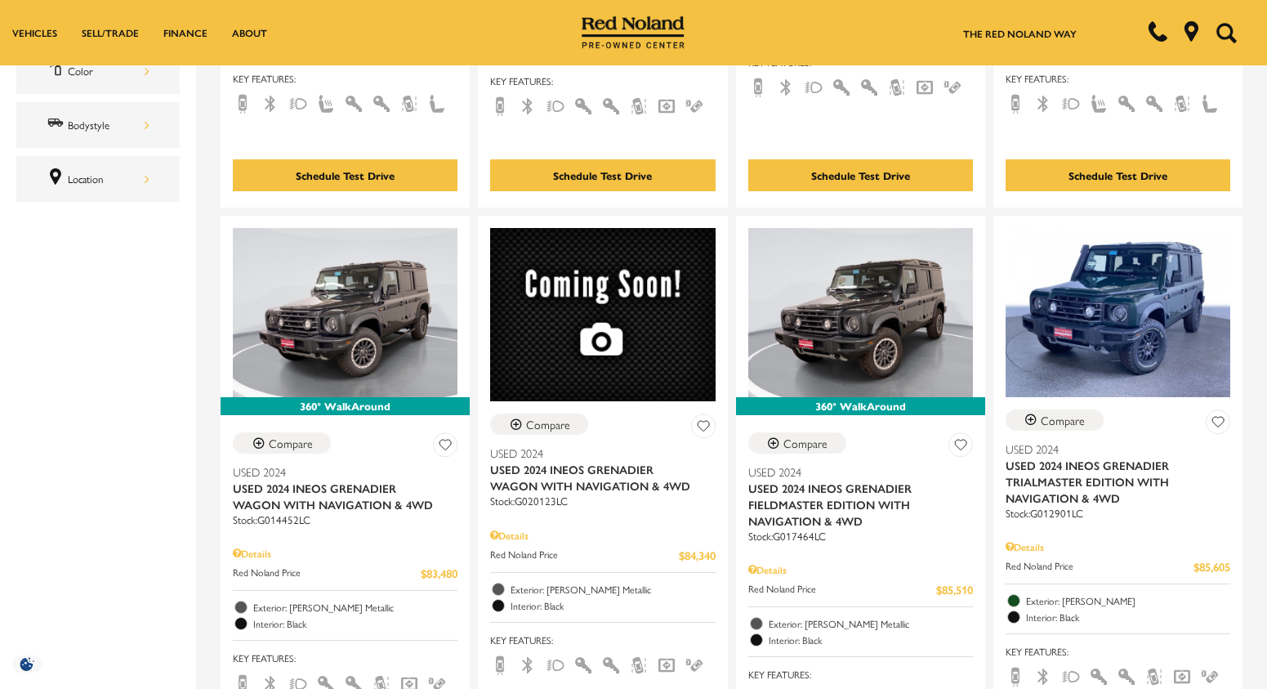
scroll to position [1471, 0]
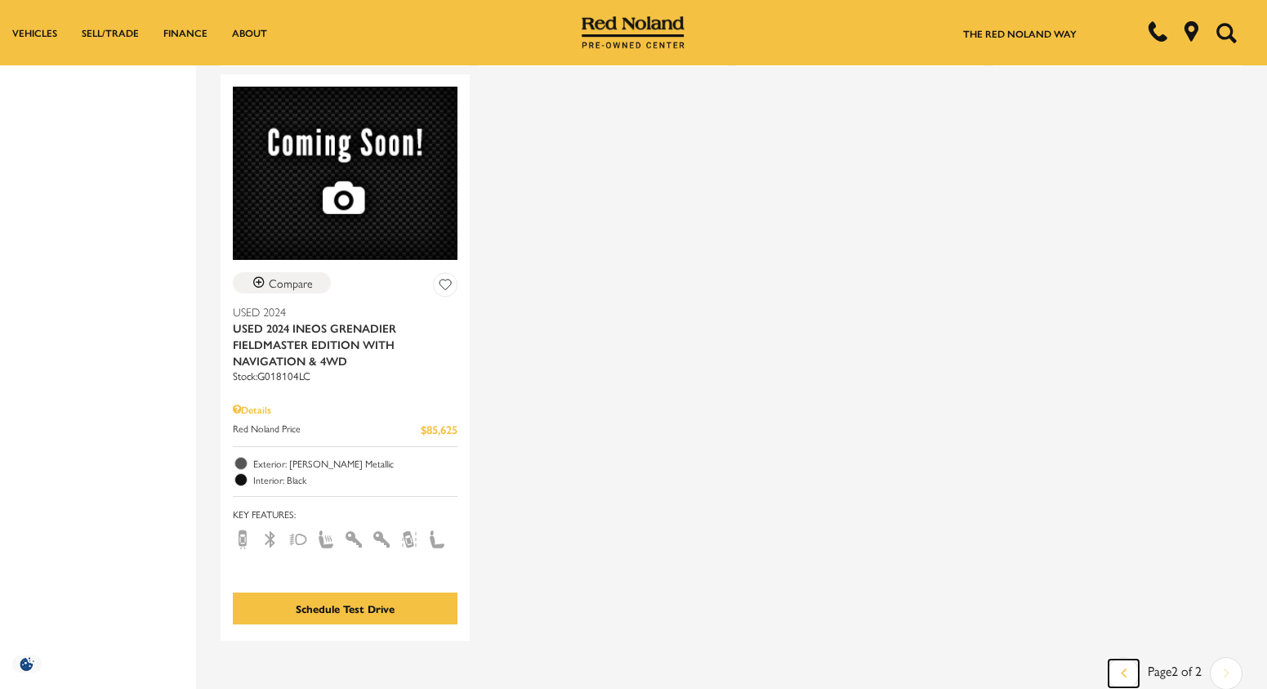
click at [1124, 659] on link "Last" at bounding box center [1124, 673] width 30 height 28
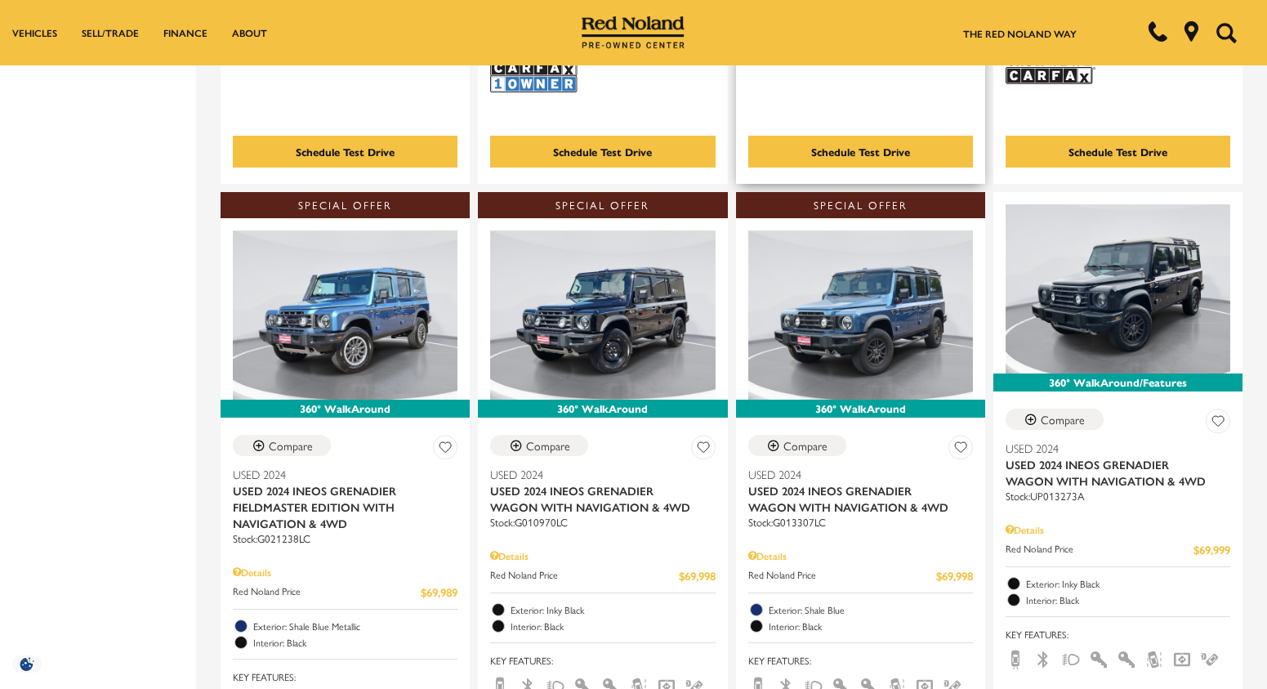
scroll to position [2942, 0]
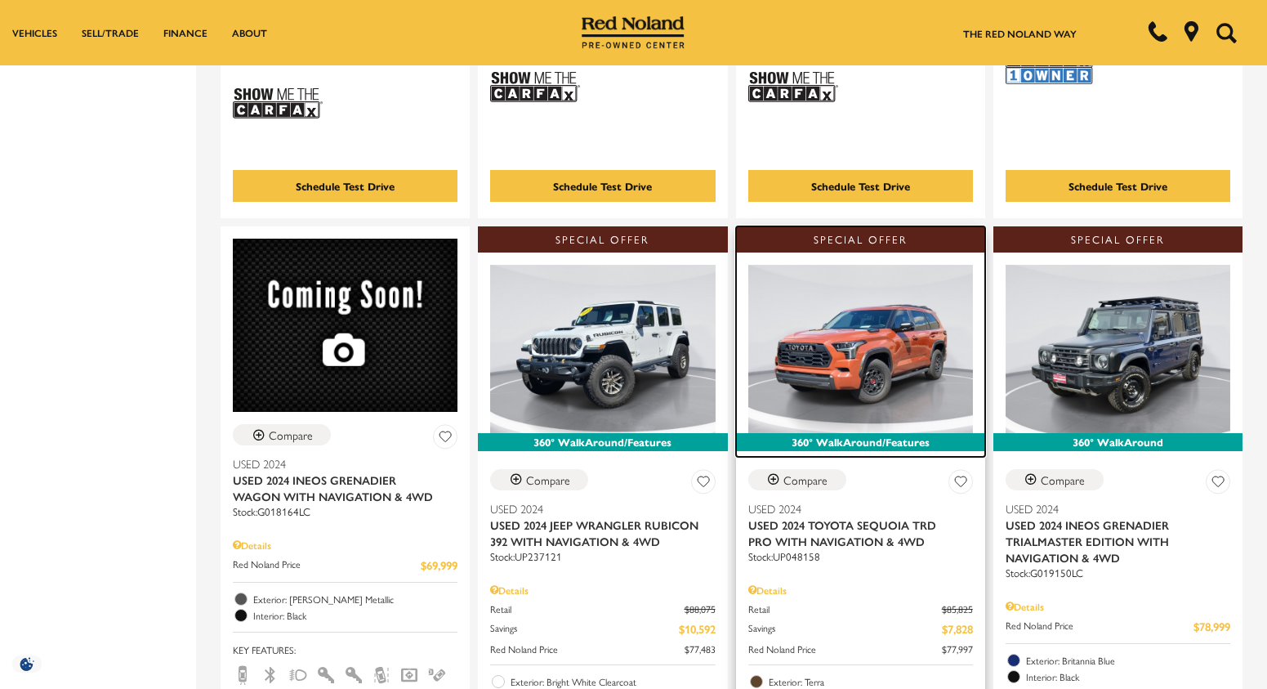
click at [896, 277] on img at bounding box center [860, 349] width 225 height 168
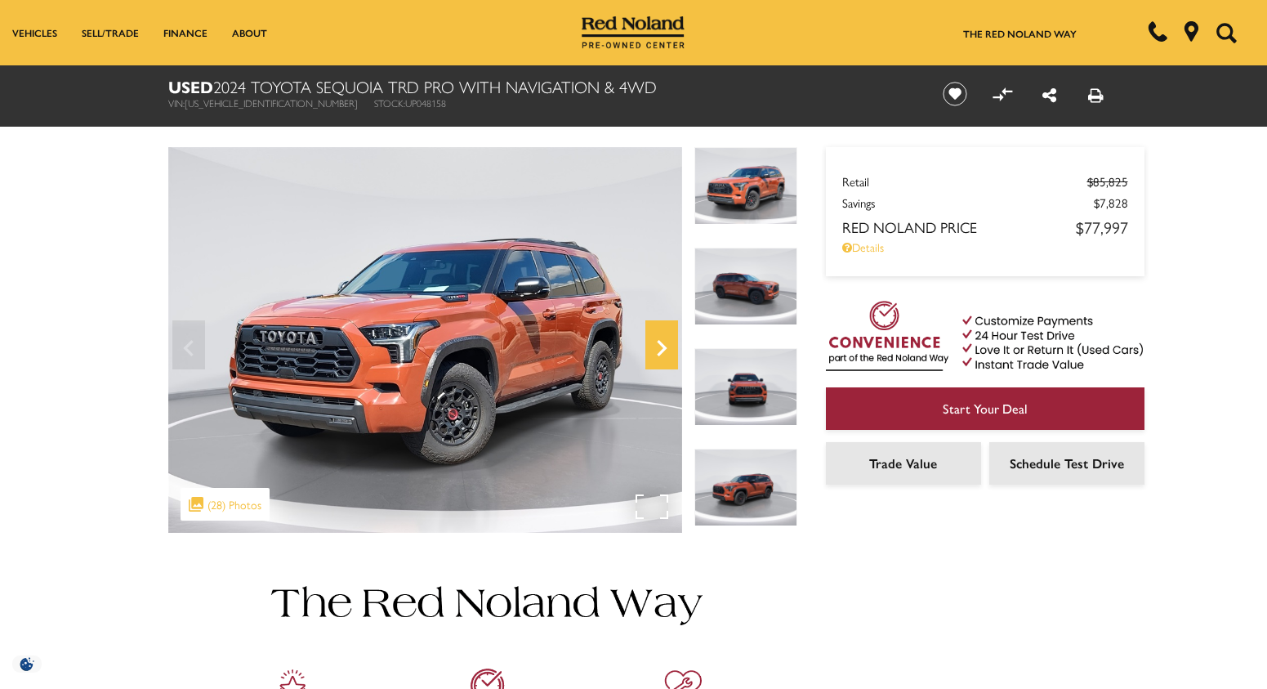
click at [661, 341] on icon "Next" at bounding box center [662, 347] width 33 height 39
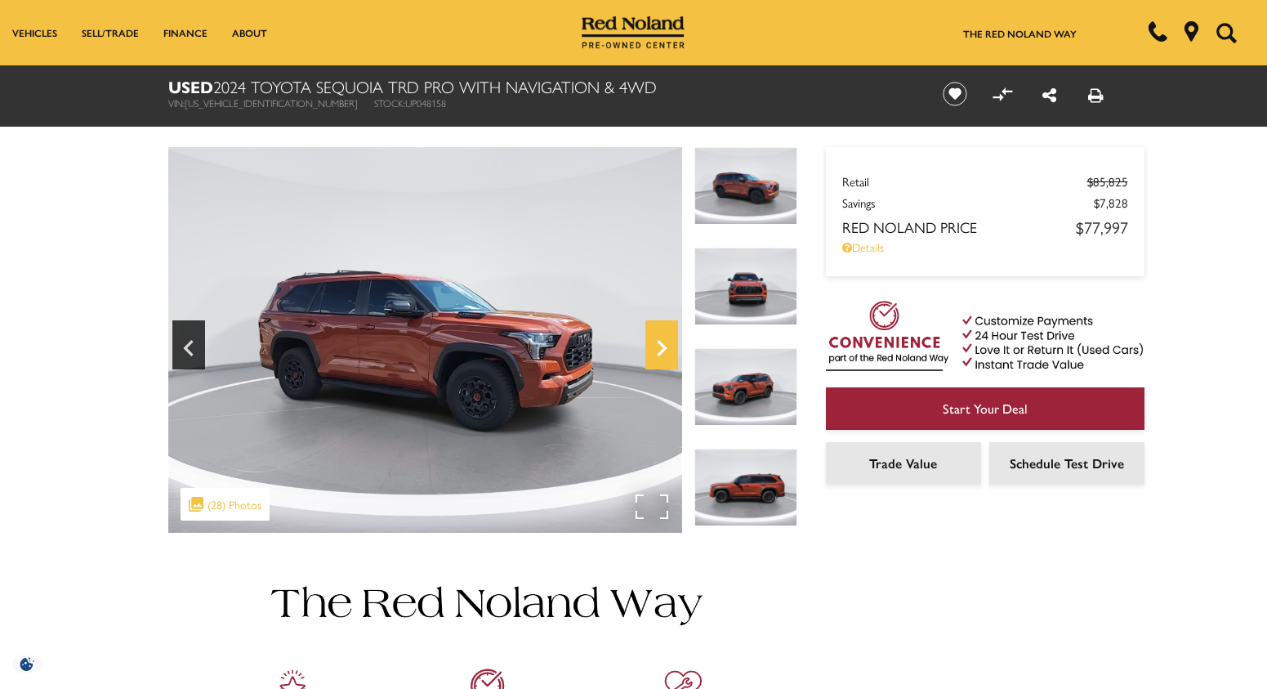
click at [661, 341] on icon "Next" at bounding box center [662, 347] width 33 height 39
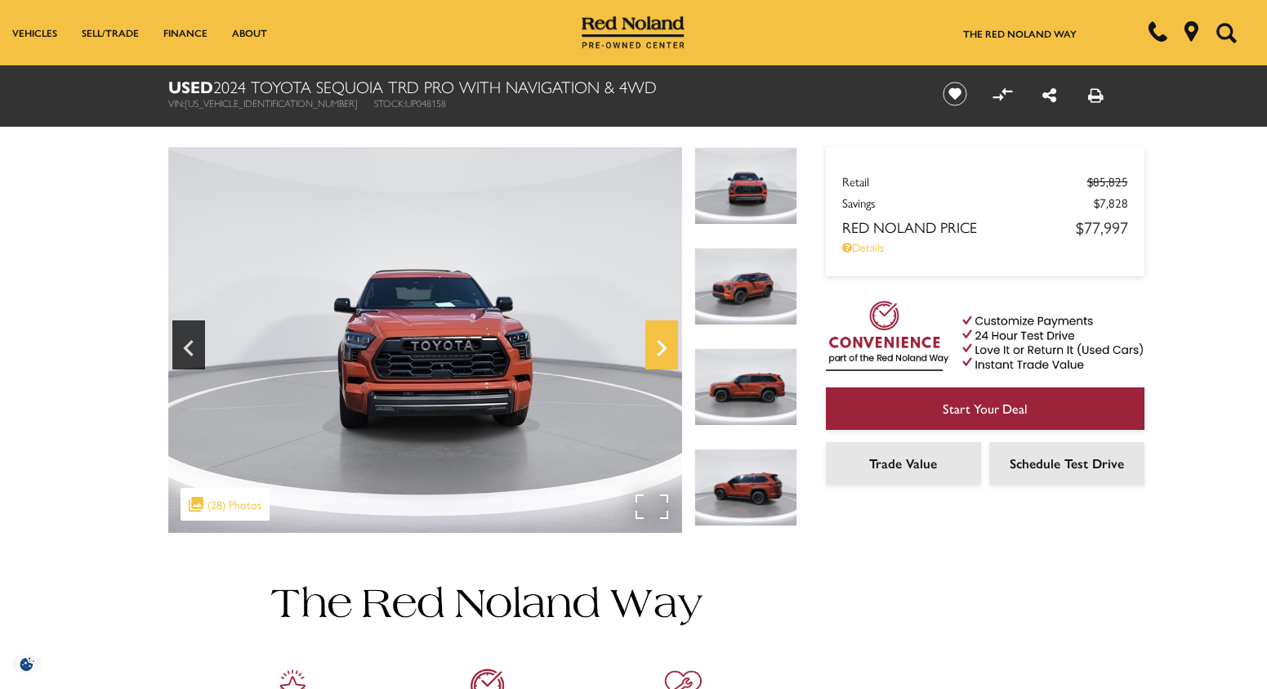
click at [661, 341] on icon "Next" at bounding box center [662, 347] width 33 height 39
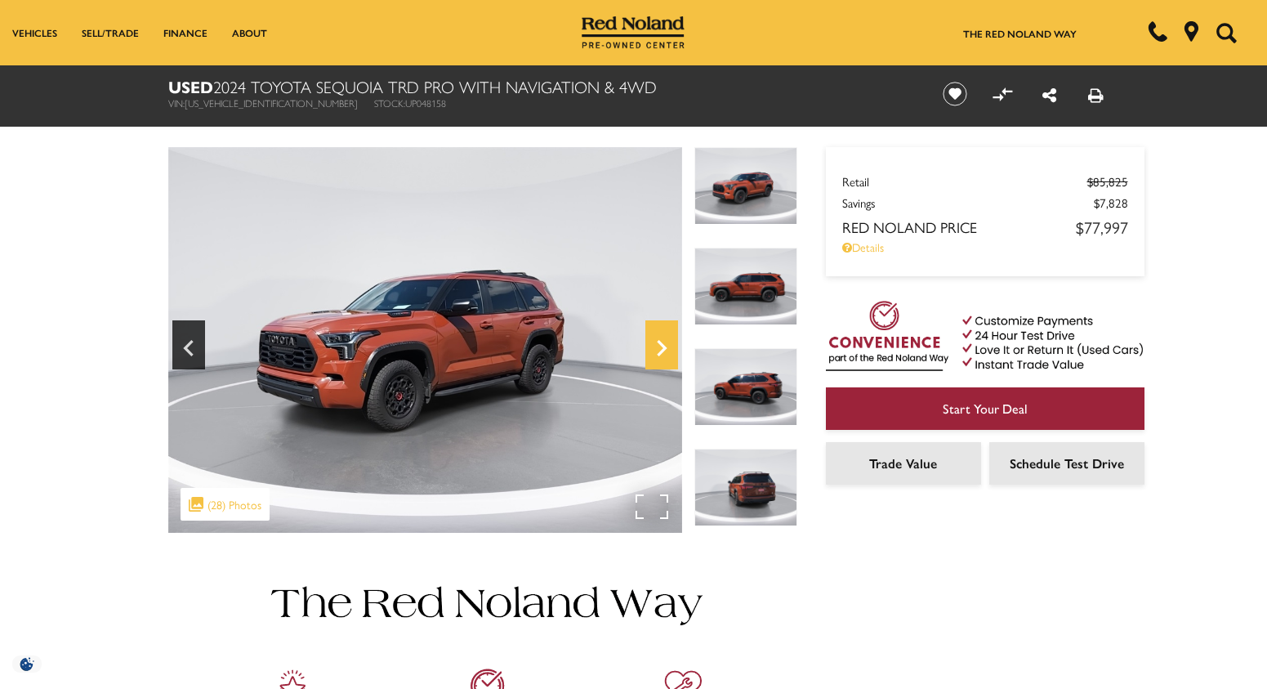
click at [661, 341] on icon "Next" at bounding box center [662, 347] width 33 height 39
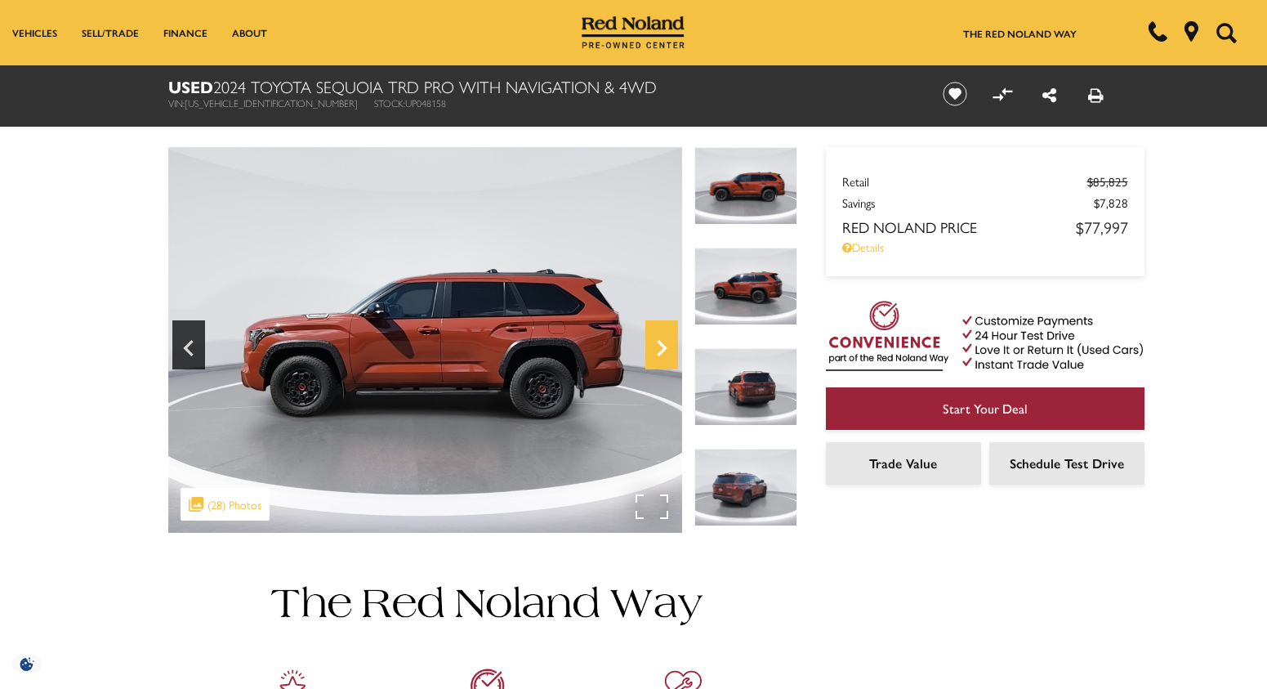
click at [661, 341] on icon "Next" at bounding box center [662, 347] width 33 height 39
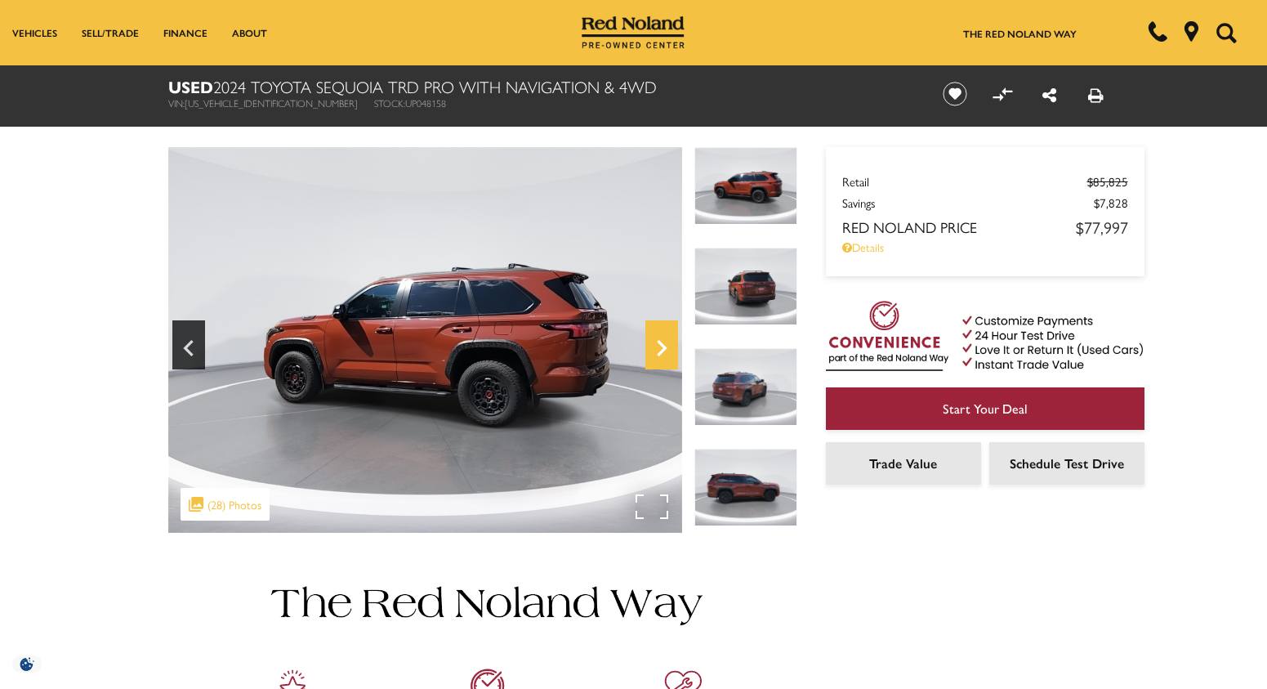
click at [661, 341] on icon "Next" at bounding box center [662, 347] width 33 height 39
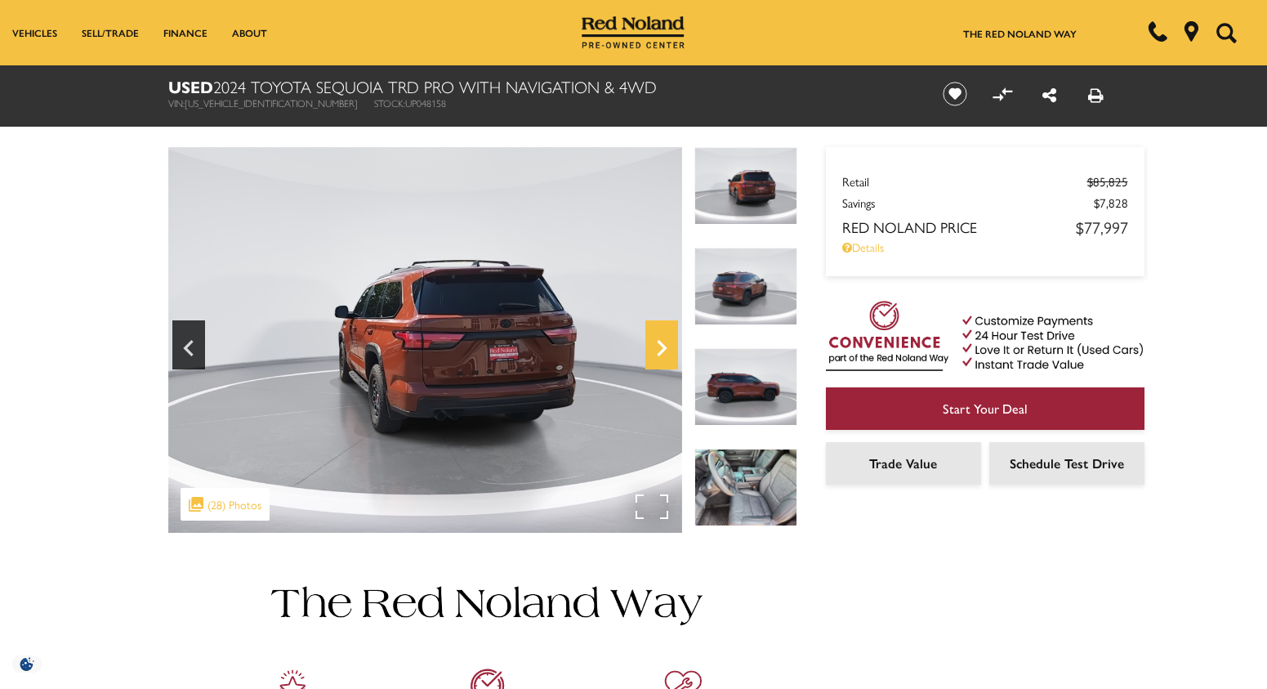
click at [661, 341] on icon "Next" at bounding box center [662, 347] width 33 height 39
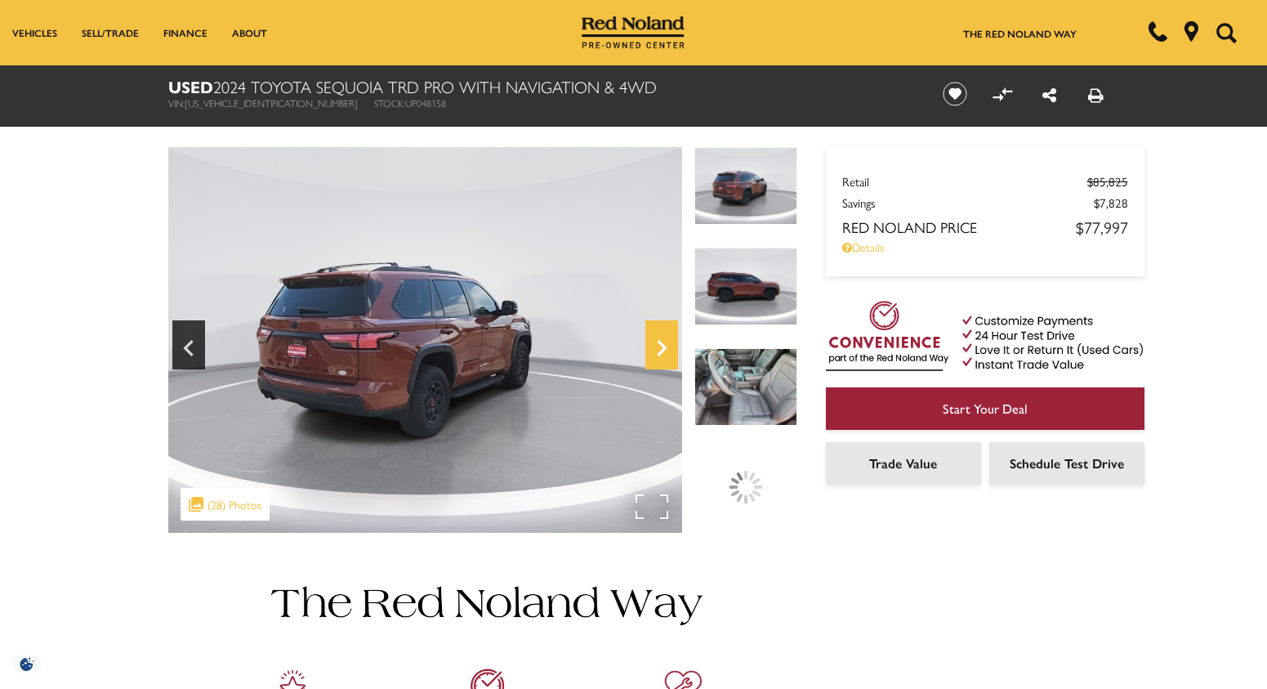
click at [661, 341] on icon "Next" at bounding box center [662, 347] width 33 height 39
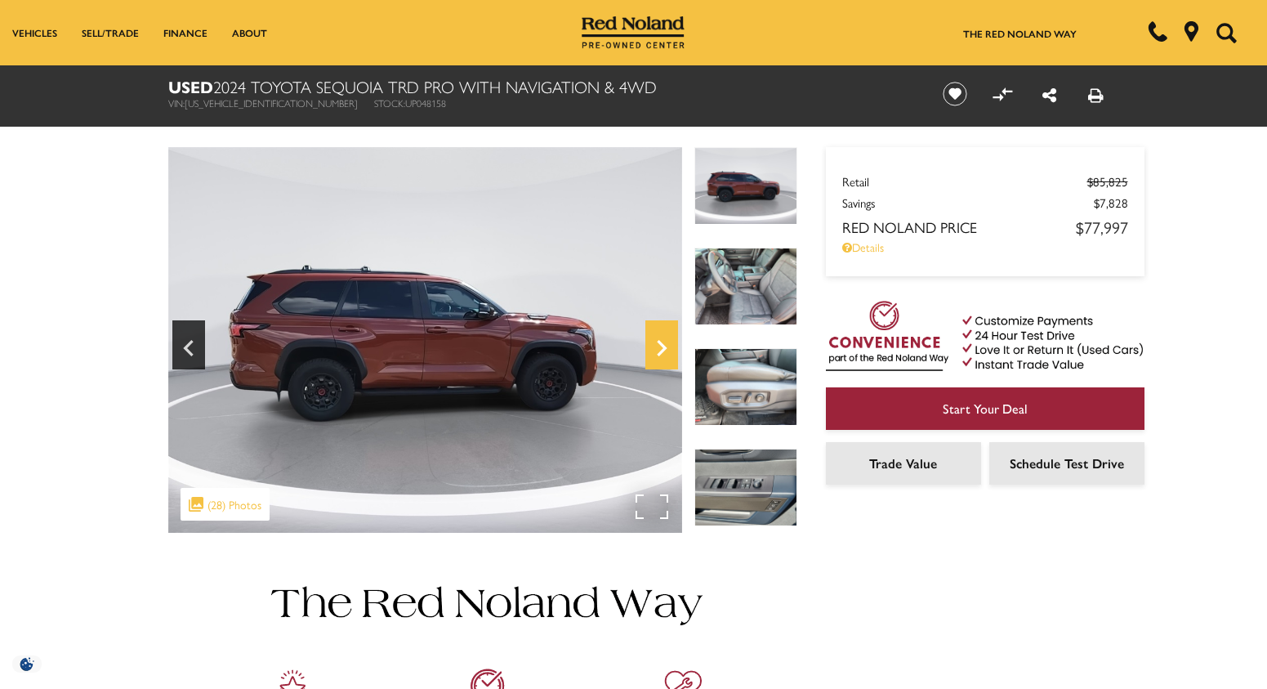
click at [661, 341] on icon "Next" at bounding box center [662, 347] width 33 height 39
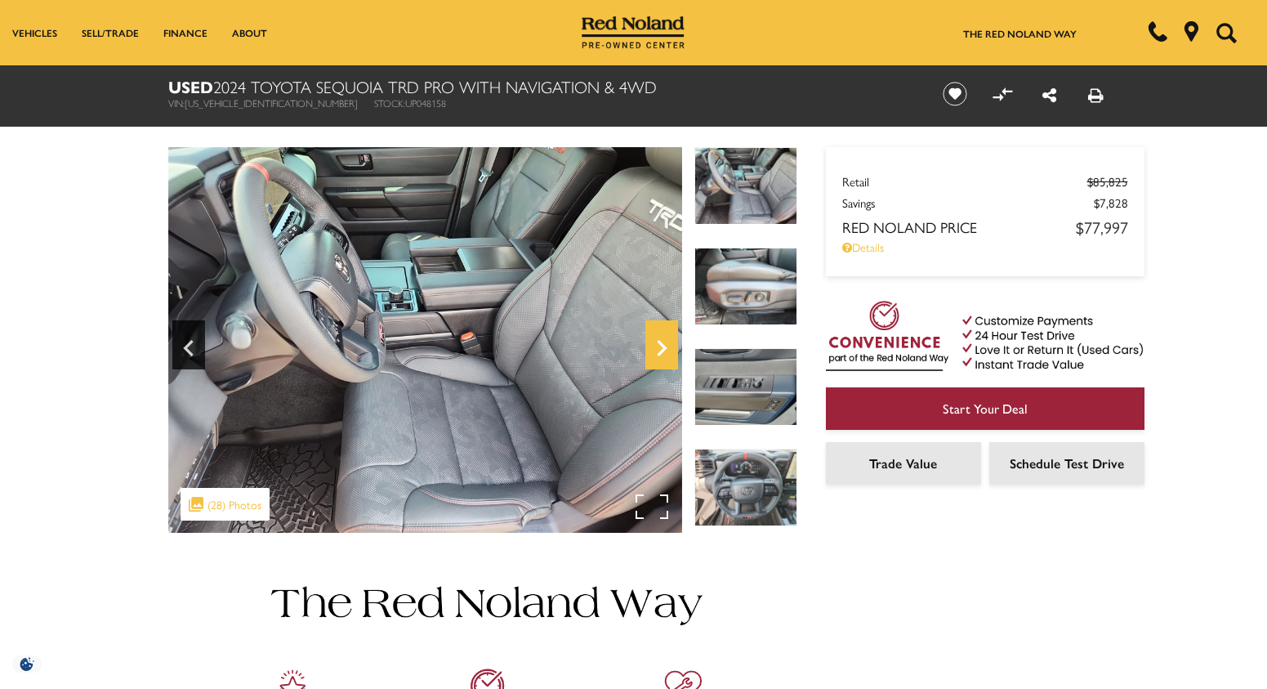
click at [661, 341] on icon "Next" at bounding box center [662, 347] width 33 height 39
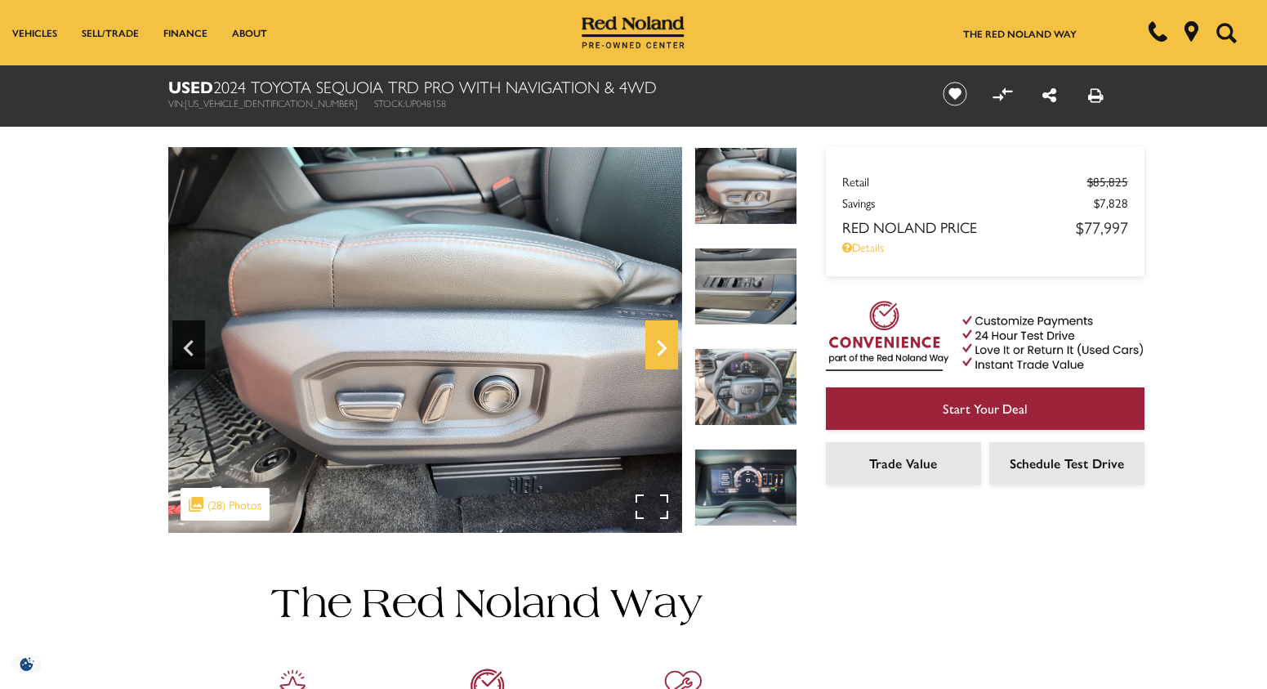
click at [661, 341] on icon "Next" at bounding box center [662, 347] width 33 height 39
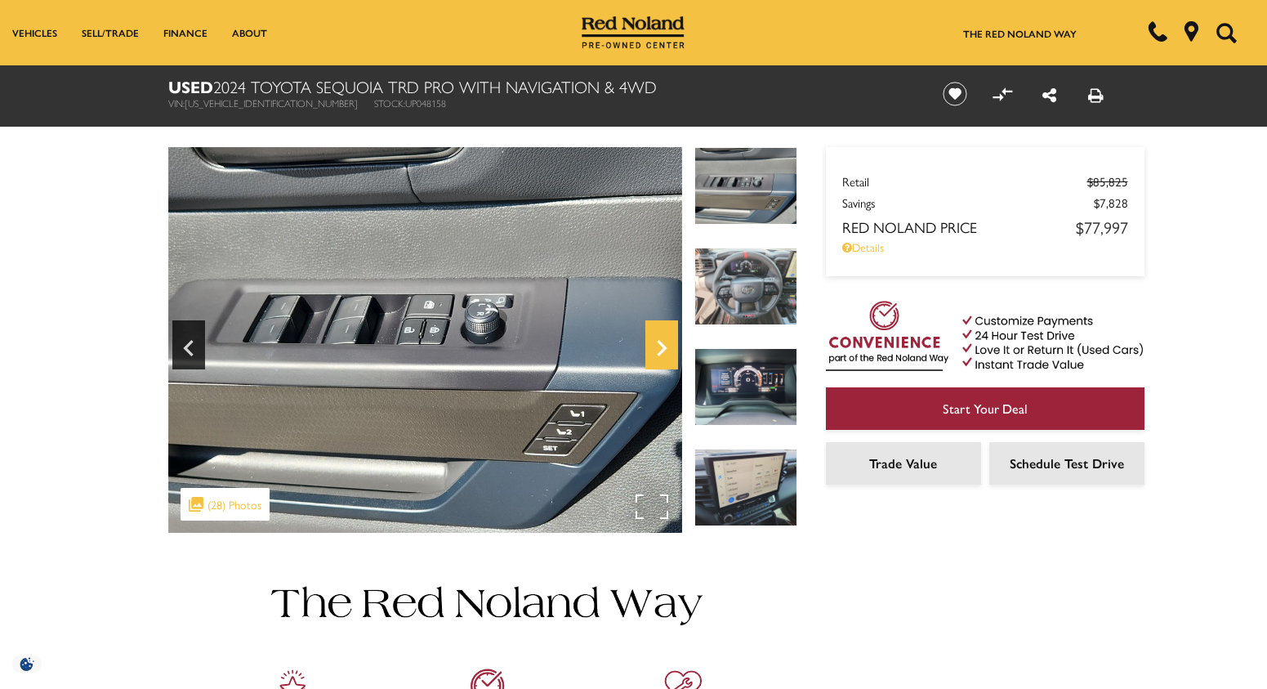
click at [661, 341] on icon "Next" at bounding box center [662, 347] width 33 height 39
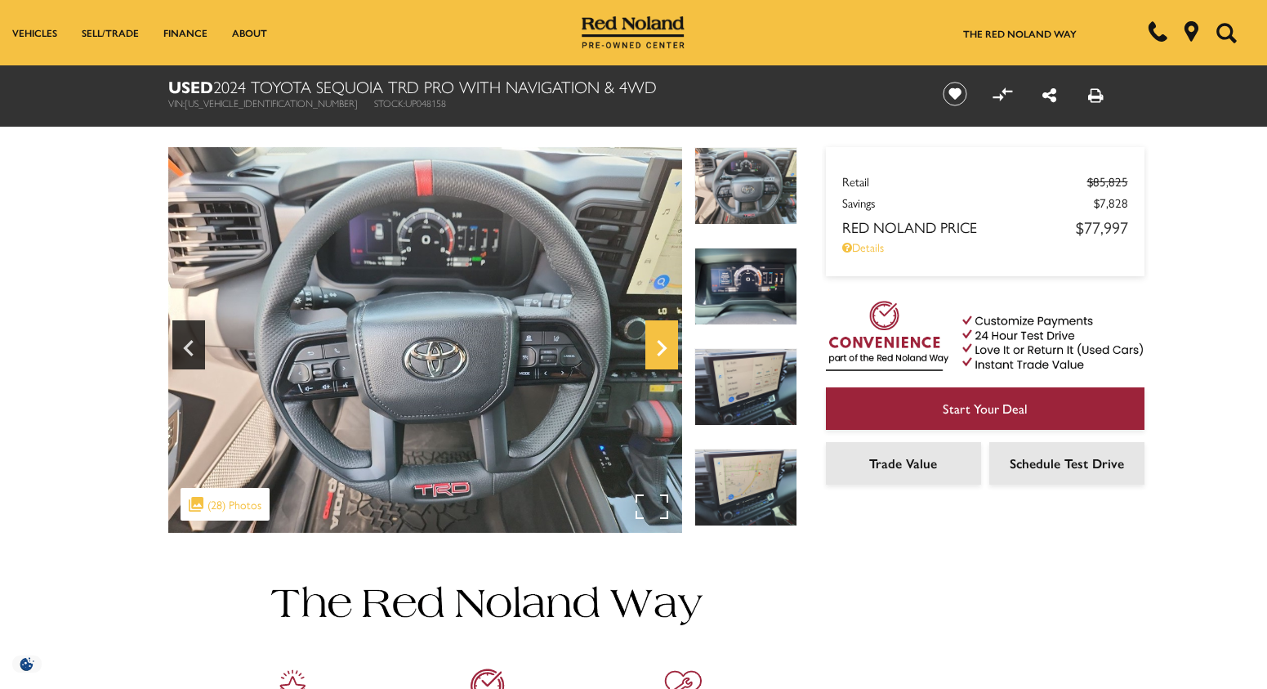
click at [661, 341] on icon "Next" at bounding box center [662, 347] width 33 height 39
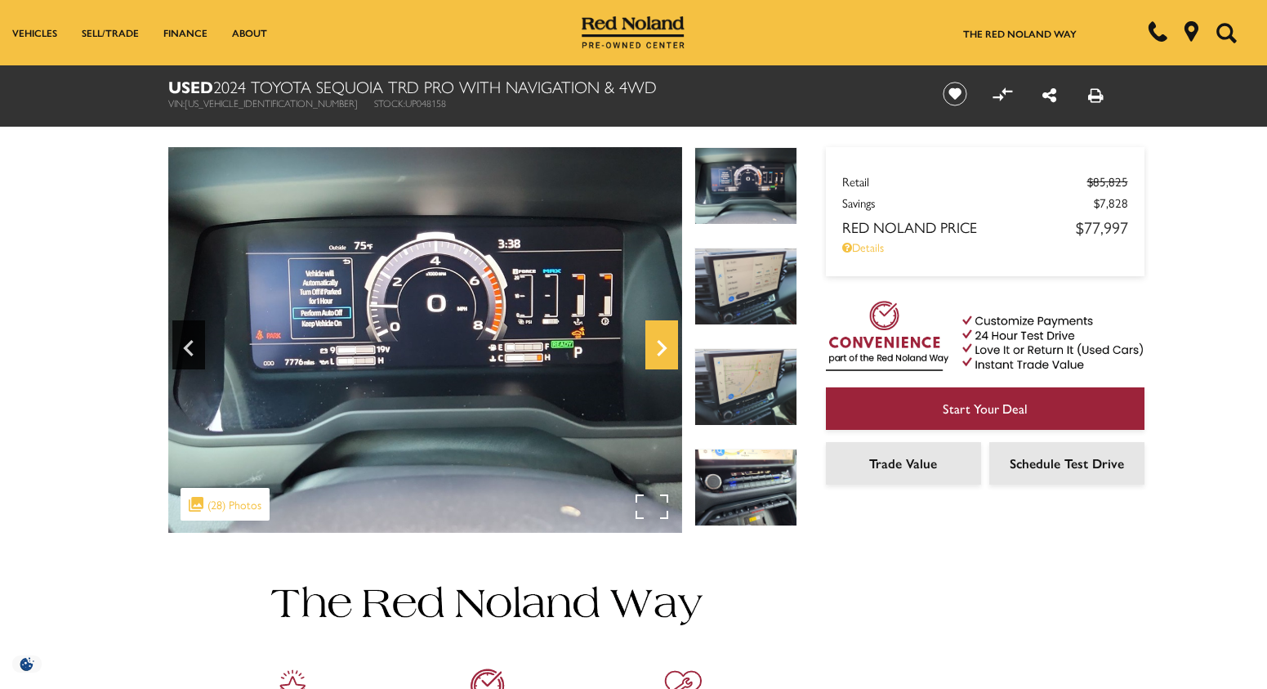
click at [661, 341] on icon "Next" at bounding box center [662, 347] width 33 height 39
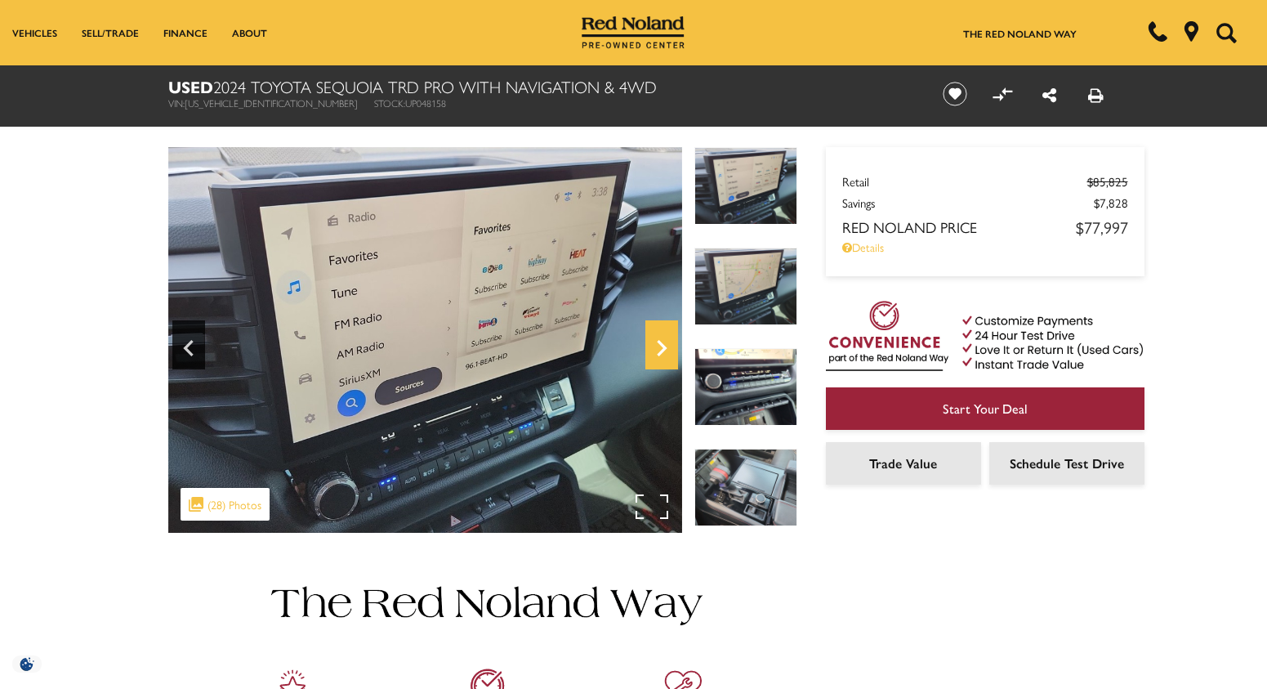
click at [661, 341] on icon "Next" at bounding box center [662, 347] width 33 height 39
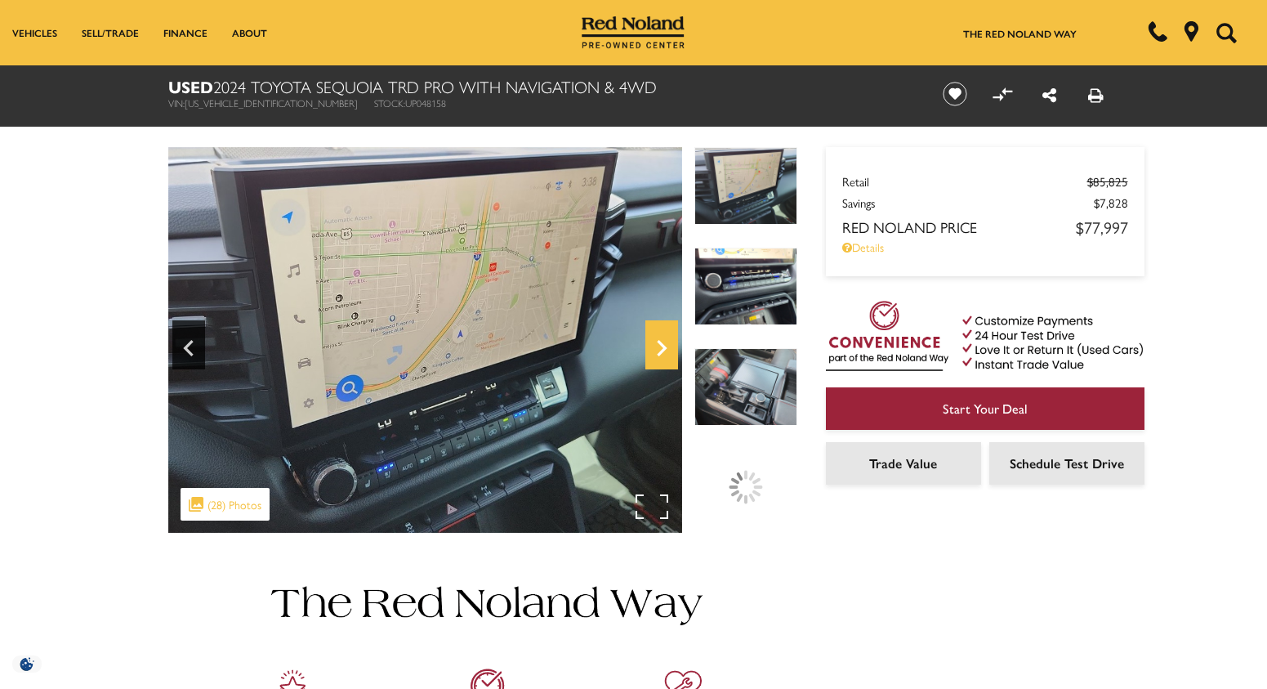
click at [661, 341] on icon "Next" at bounding box center [662, 347] width 33 height 39
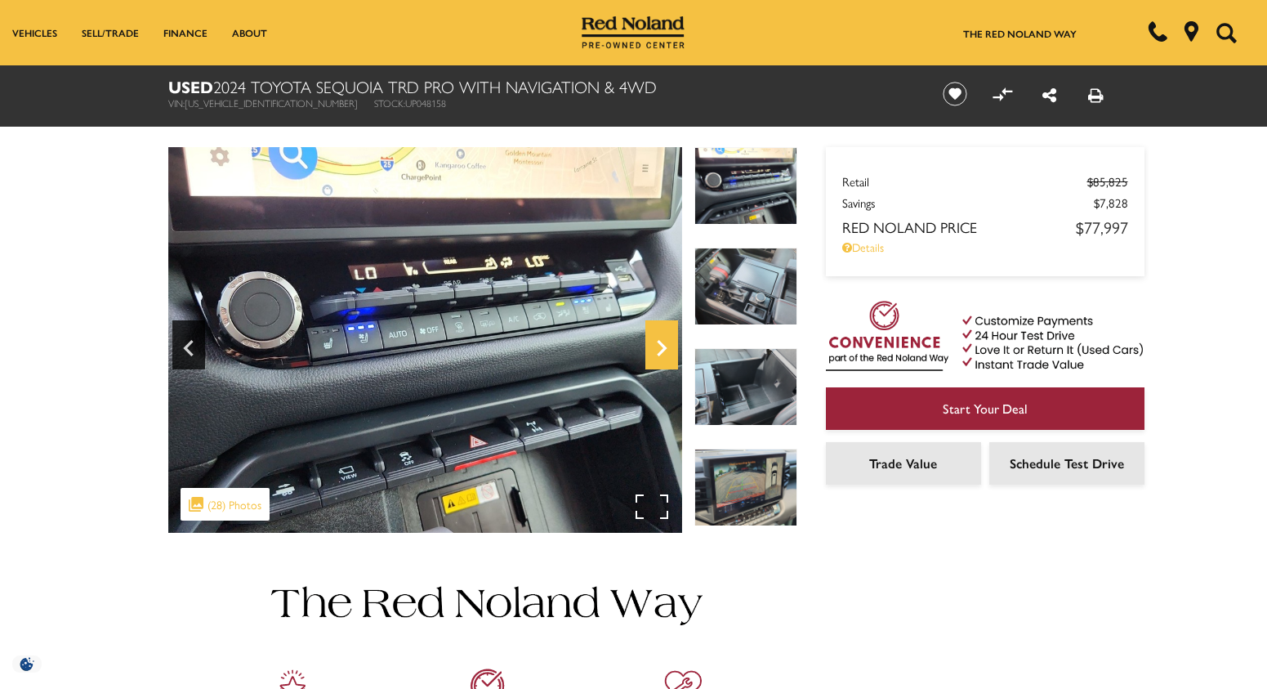
click at [661, 341] on icon "Next" at bounding box center [662, 347] width 33 height 39
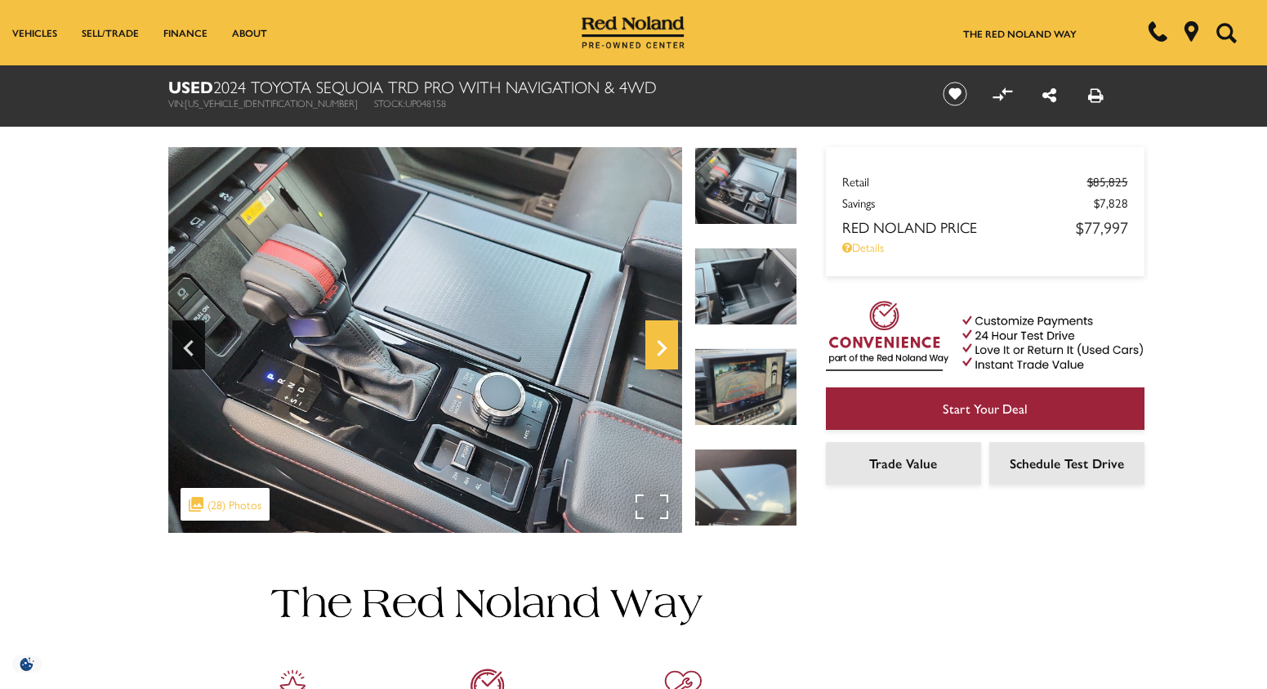
click at [661, 341] on icon "Next" at bounding box center [662, 347] width 33 height 39
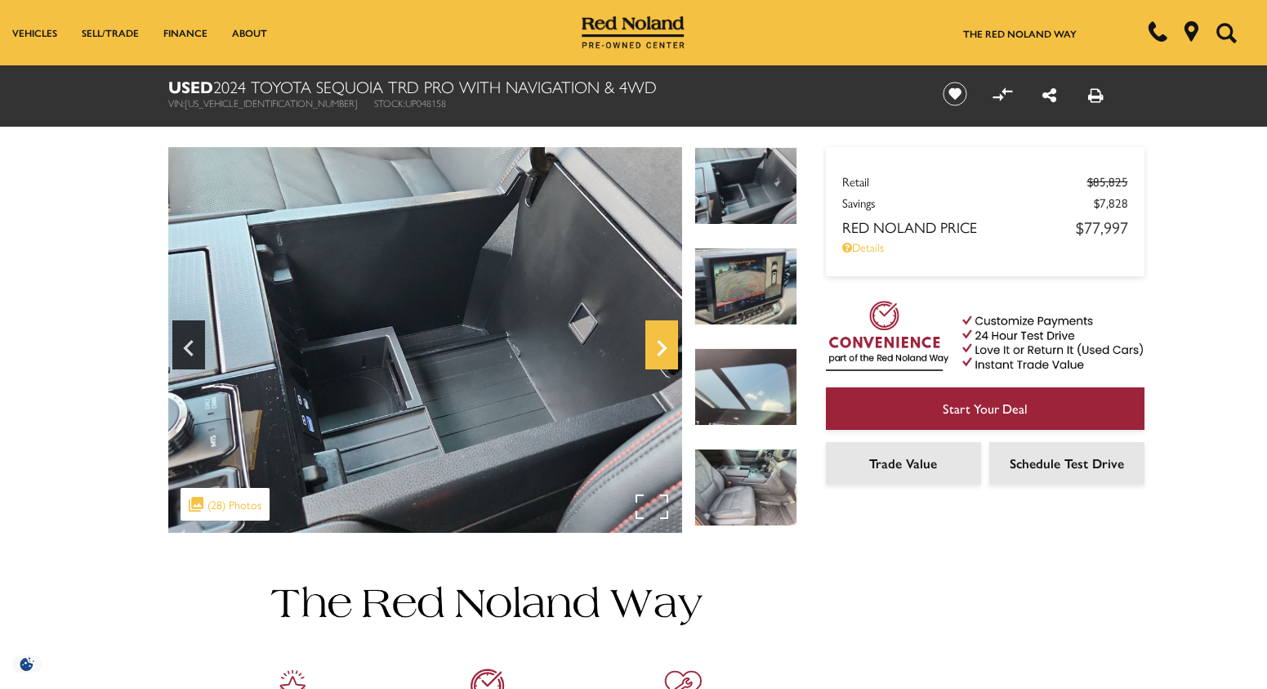
click at [661, 341] on icon "Next" at bounding box center [662, 347] width 33 height 39
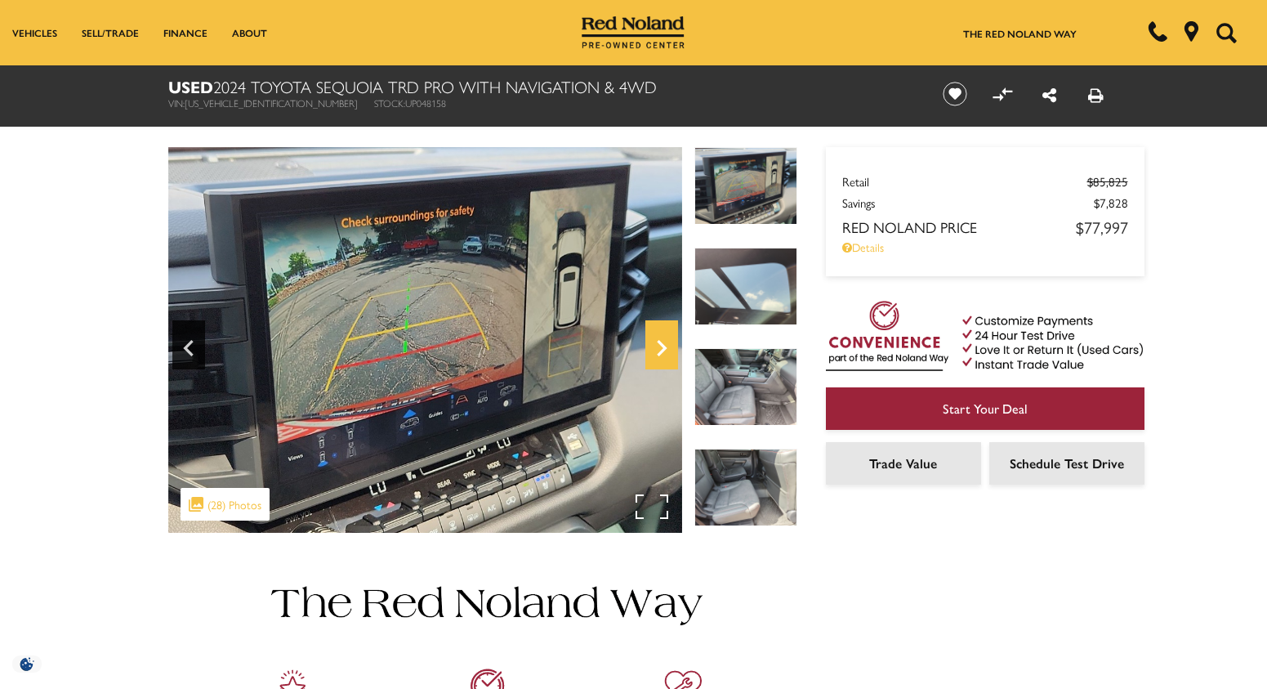
click at [661, 341] on icon "Next" at bounding box center [662, 347] width 33 height 39
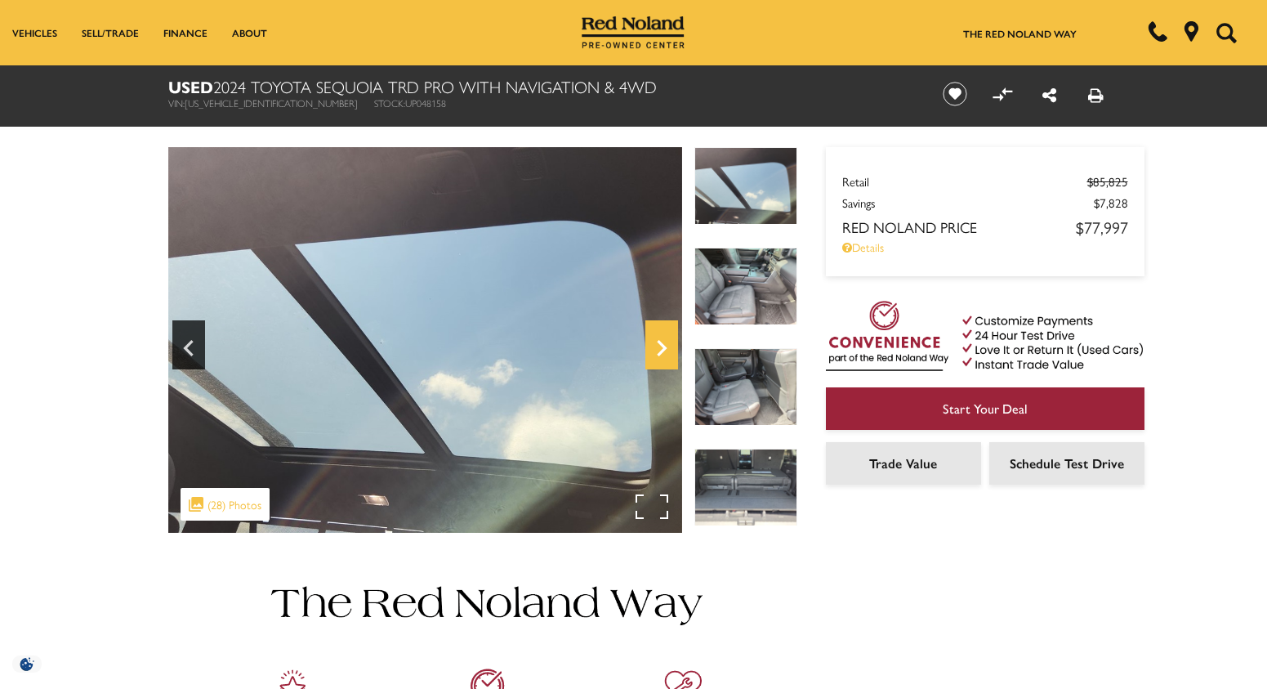
click at [661, 341] on icon "Next" at bounding box center [662, 347] width 33 height 39
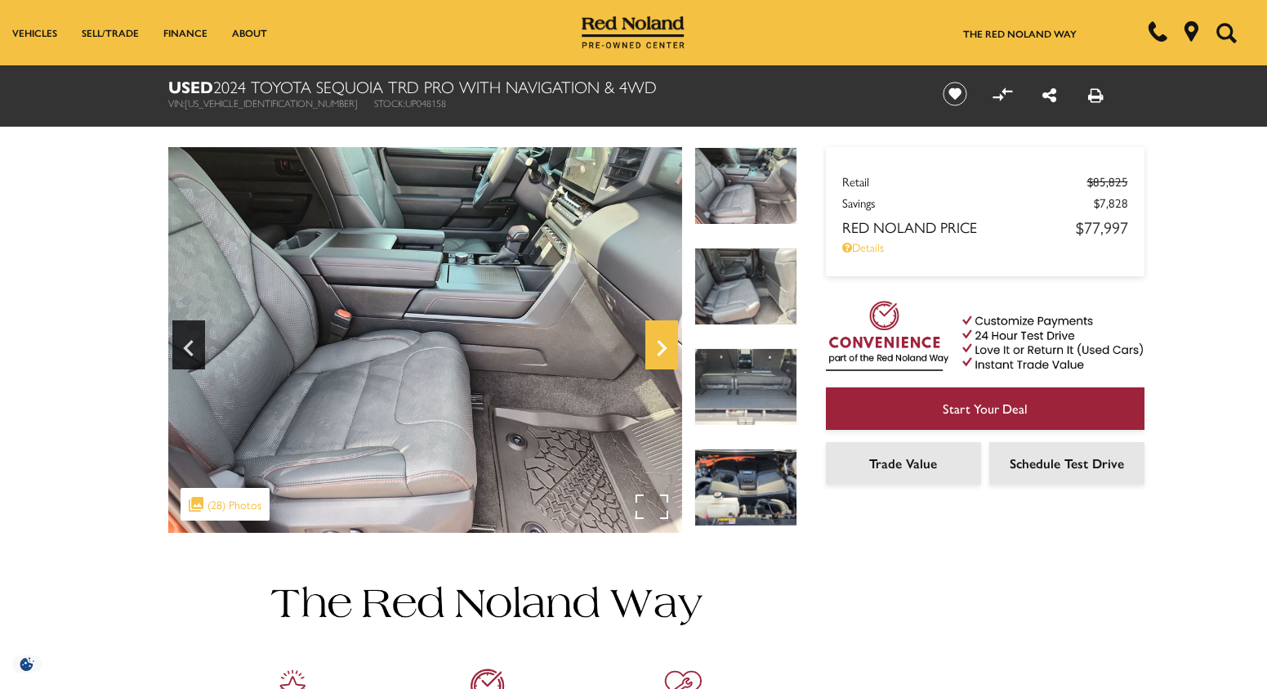
click at [661, 341] on icon "Next" at bounding box center [662, 347] width 33 height 39
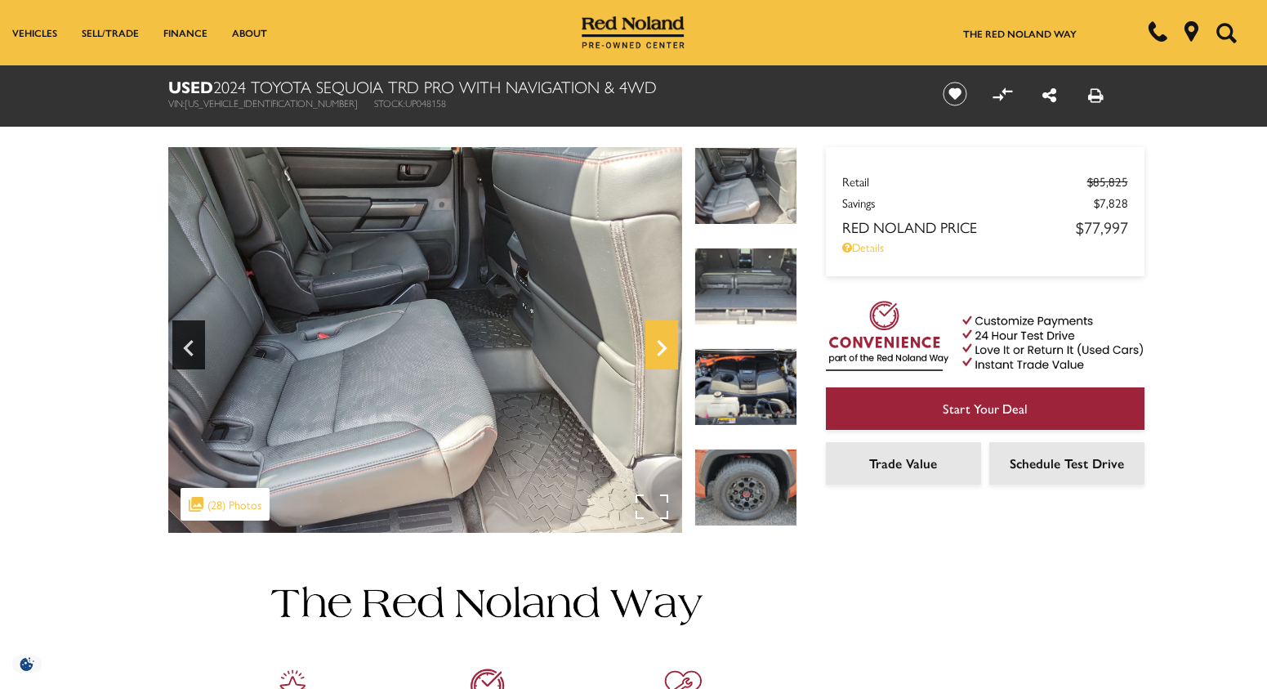
click at [661, 341] on icon "Next" at bounding box center [662, 347] width 33 height 39
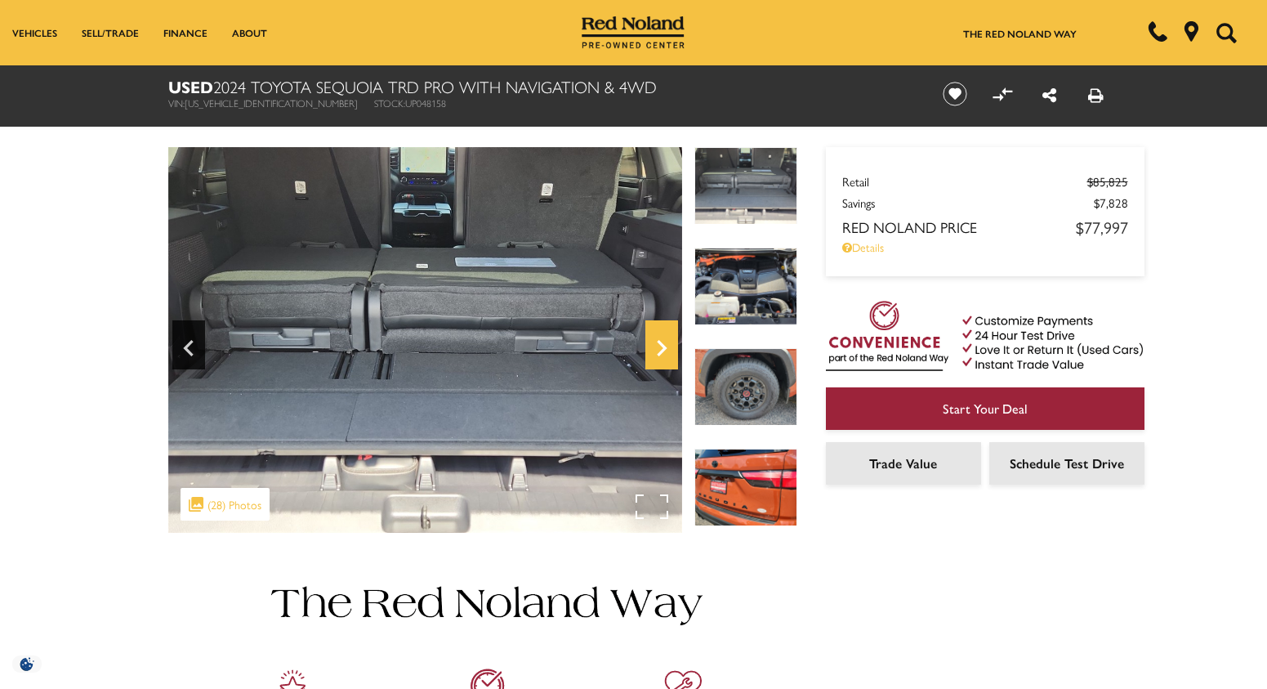
click at [661, 341] on icon "Next" at bounding box center [662, 347] width 33 height 39
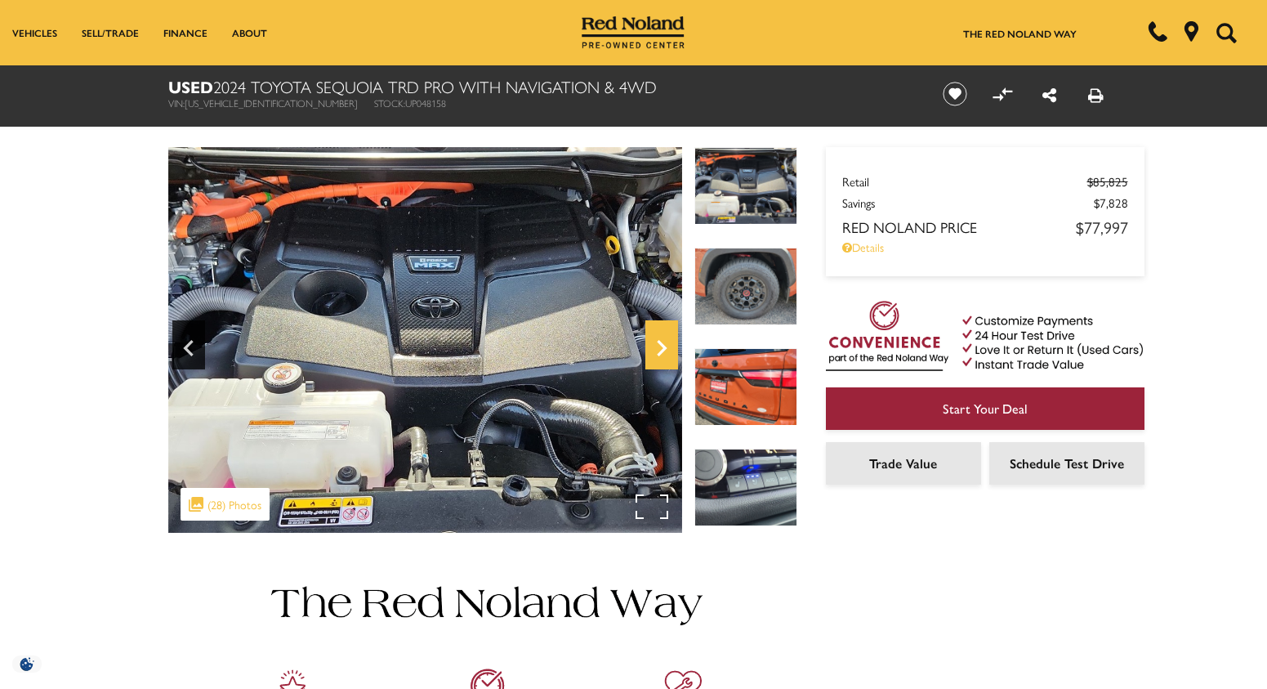
click at [661, 341] on icon "Next" at bounding box center [662, 347] width 33 height 39
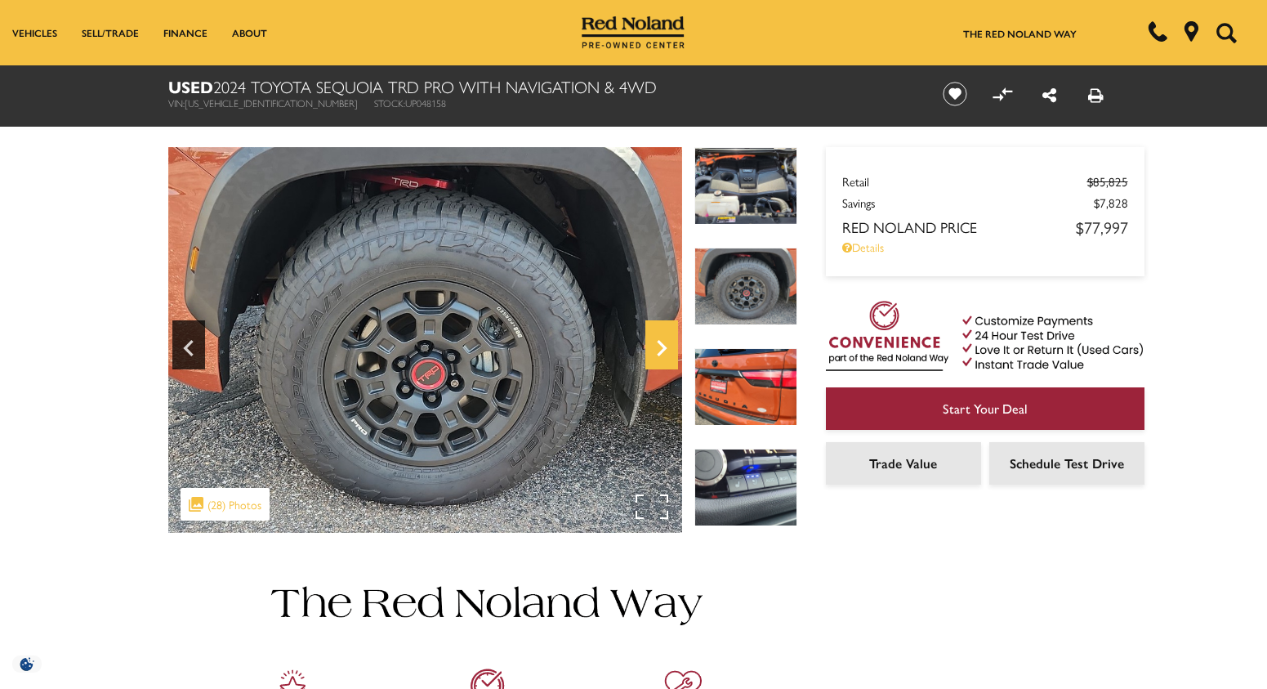
click at [661, 341] on icon "Next" at bounding box center [662, 347] width 33 height 39
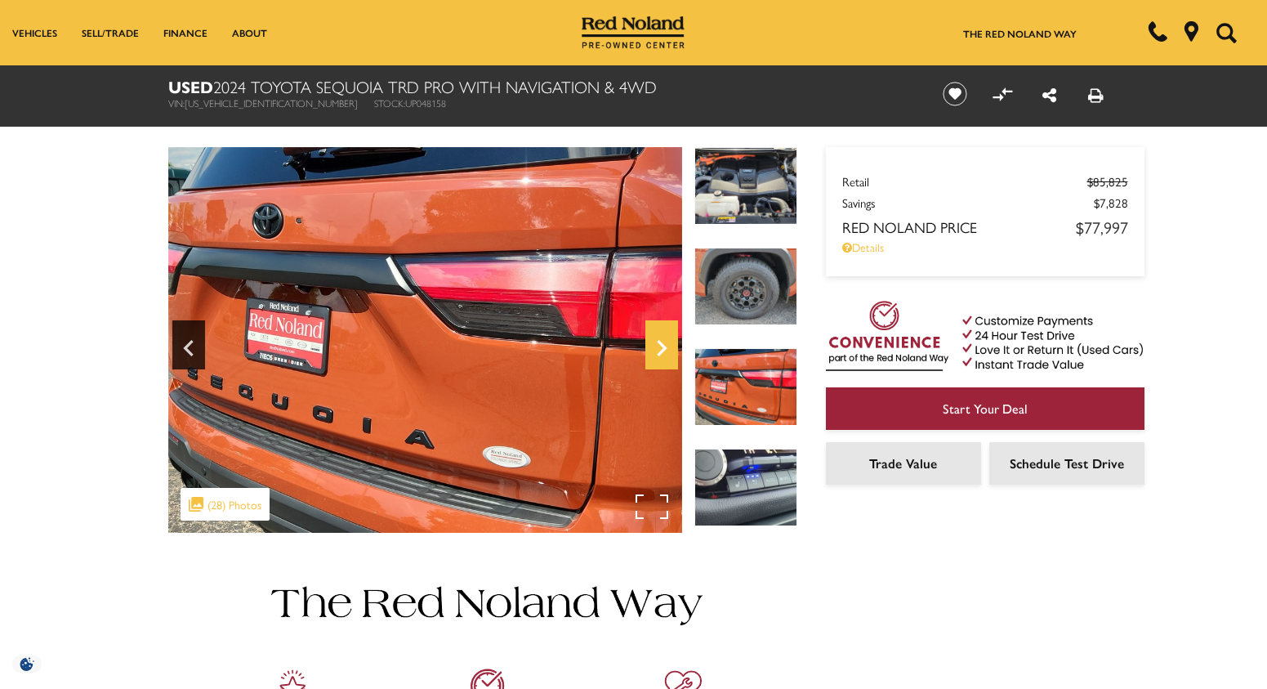
click at [661, 341] on icon "Next" at bounding box center [662, 347] width 33 height 39
